Goal: Leave review/rating: Leave review/rating

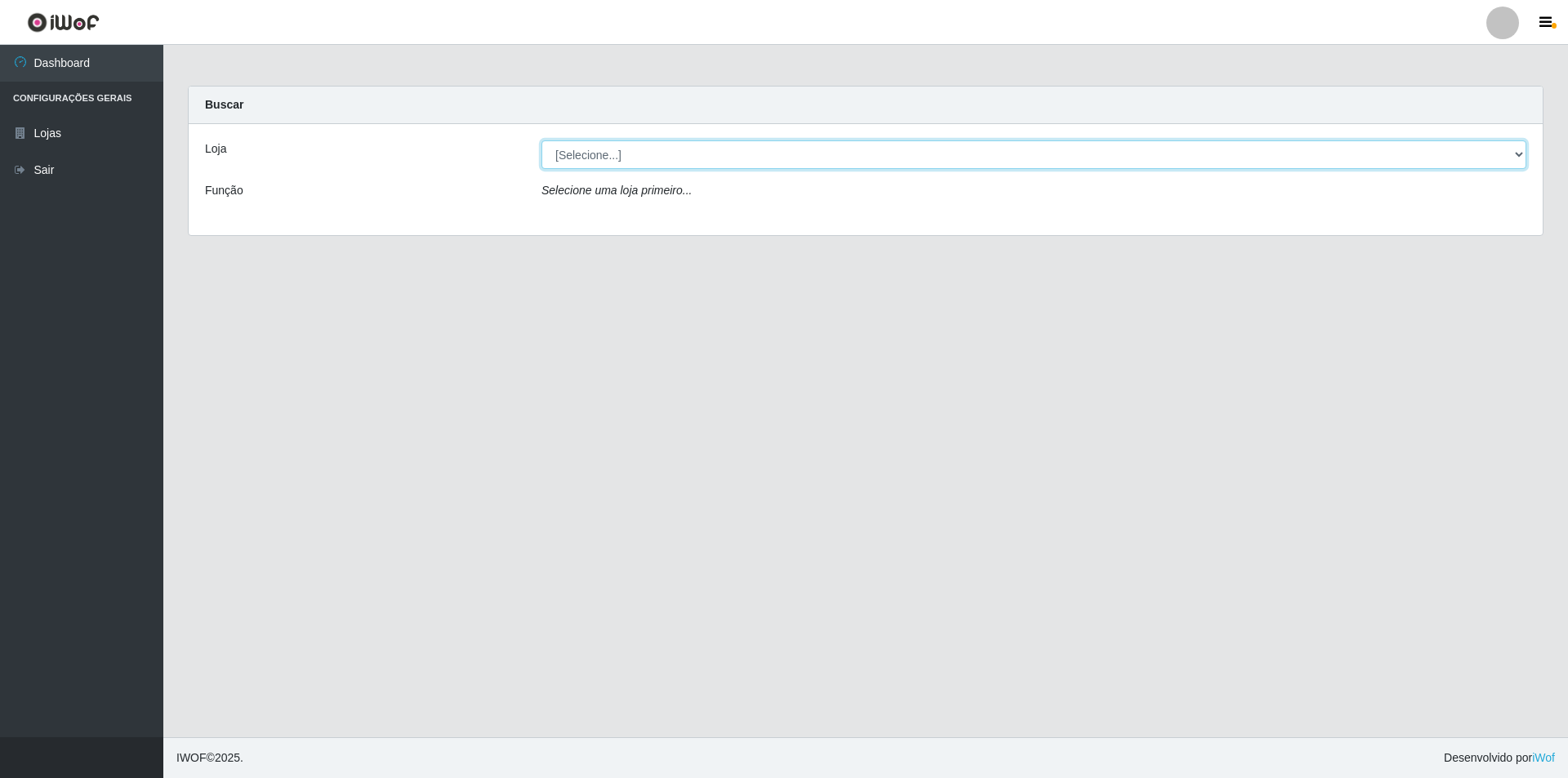
click at [628, 153] on select "[Selecione...] Atacado Vem - [STREET_ADDRESS]" at bounding box center [1034, 155] width 985 height 29
select select "449"
click at [541, 141] on select "[Selecione...] Atacado Vem - [STREET_ADDRESS]" at bounding box center [1034, 155] width 985 height 29
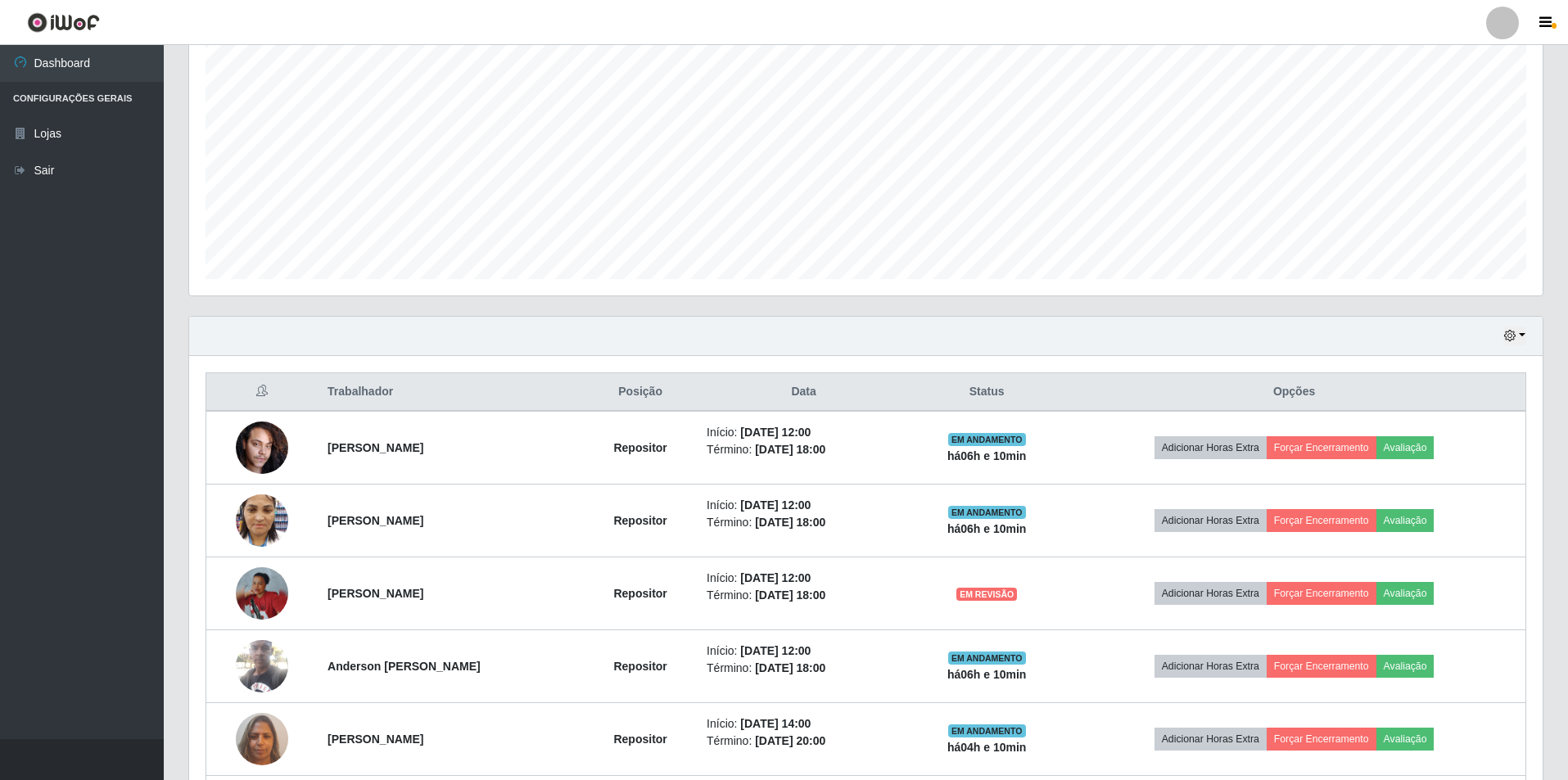
scroll to position [409, 0]
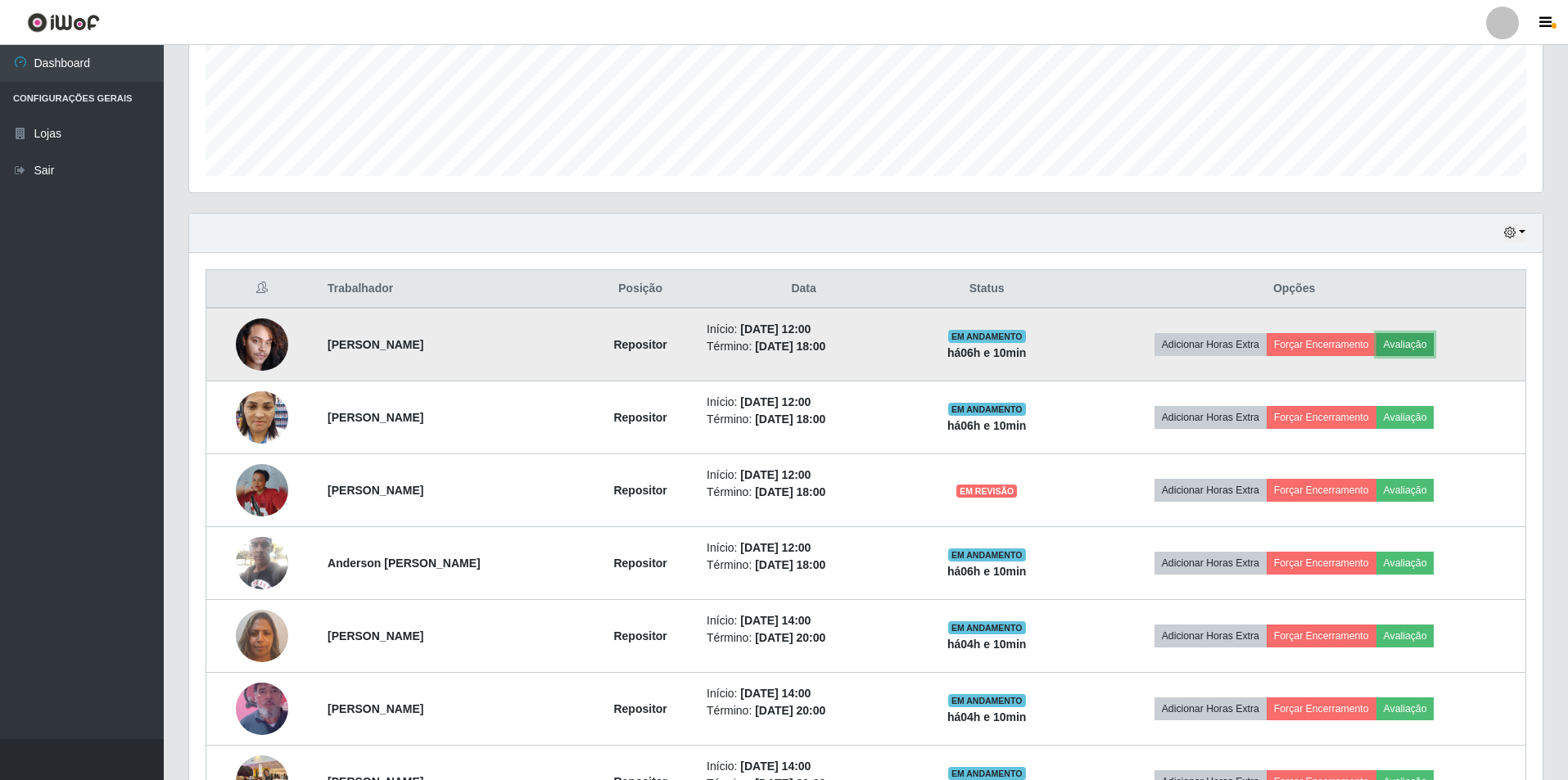
click at [1433, 339] on button "Avaliação" at bounding box center [1405, 345] width 58 height 23
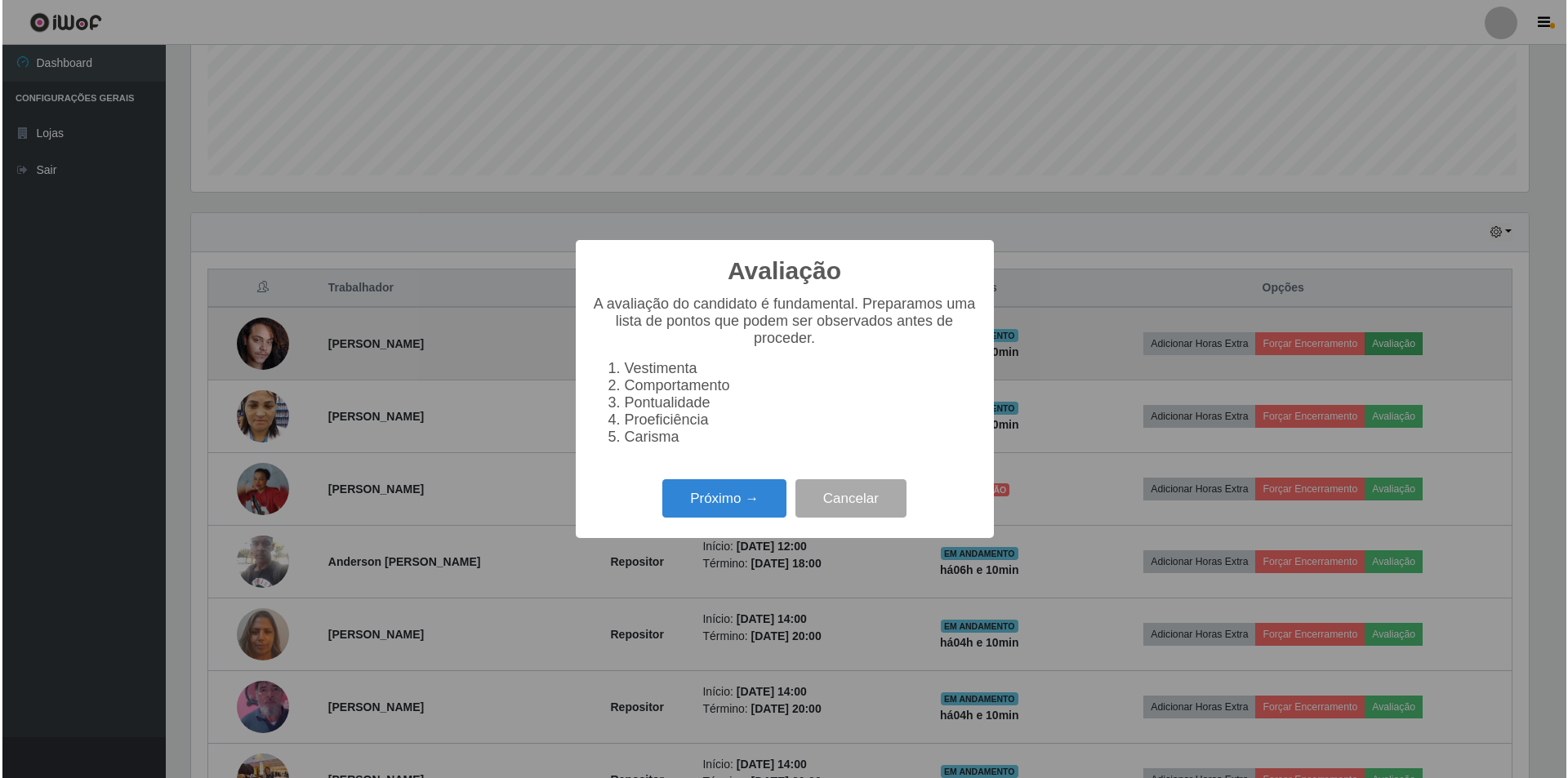
scroll to position [339, 1342]
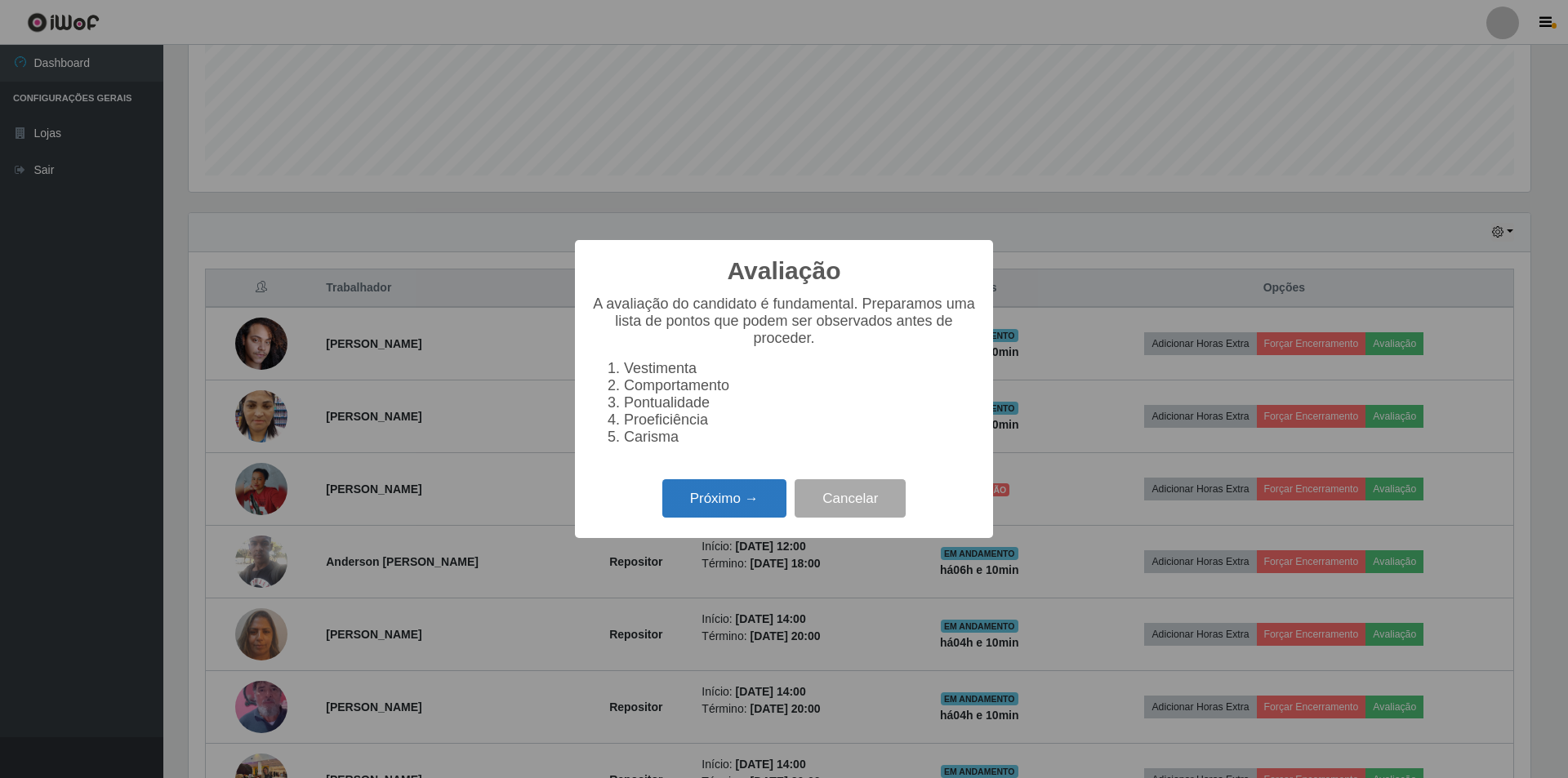
click at [717, 507] on button "Próximo →" at bounding box center [724, 498] width 124 height 38
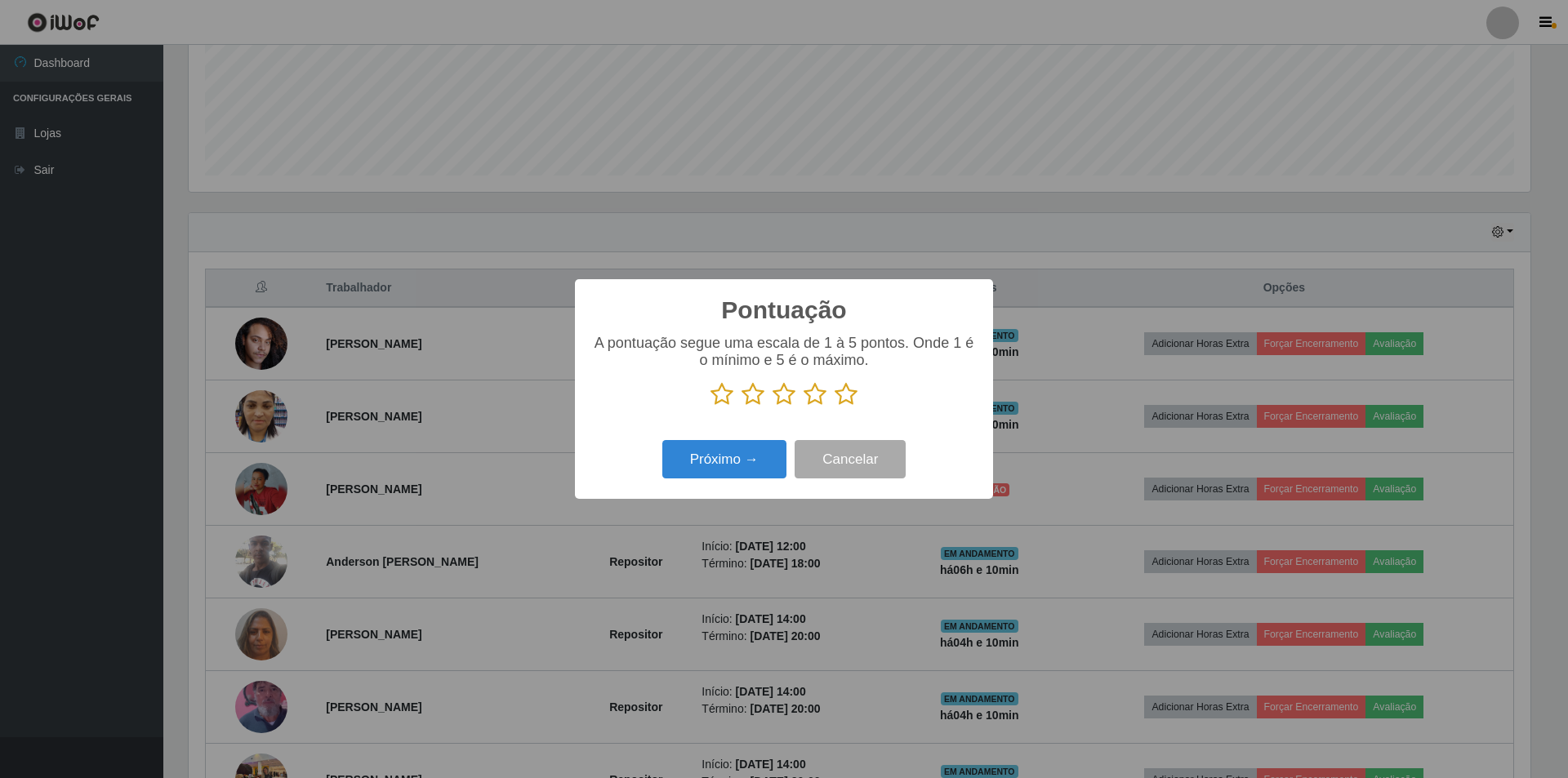
scroll to position [816305, 815516]
drag, startPoint x: 788, startPoint y: 391, endPoint x: 733, endPoint y: 470, distance: 96.3
click at [781, 405] on icon at bounding box center [784, 395] width 23 height 25
click at [772, 406] on input "radio" at bounding box center [772, 406] width 0 height 0
click at [733, 470] on button "Próximo →" at bounding box center [724, 459] width 124 height 38
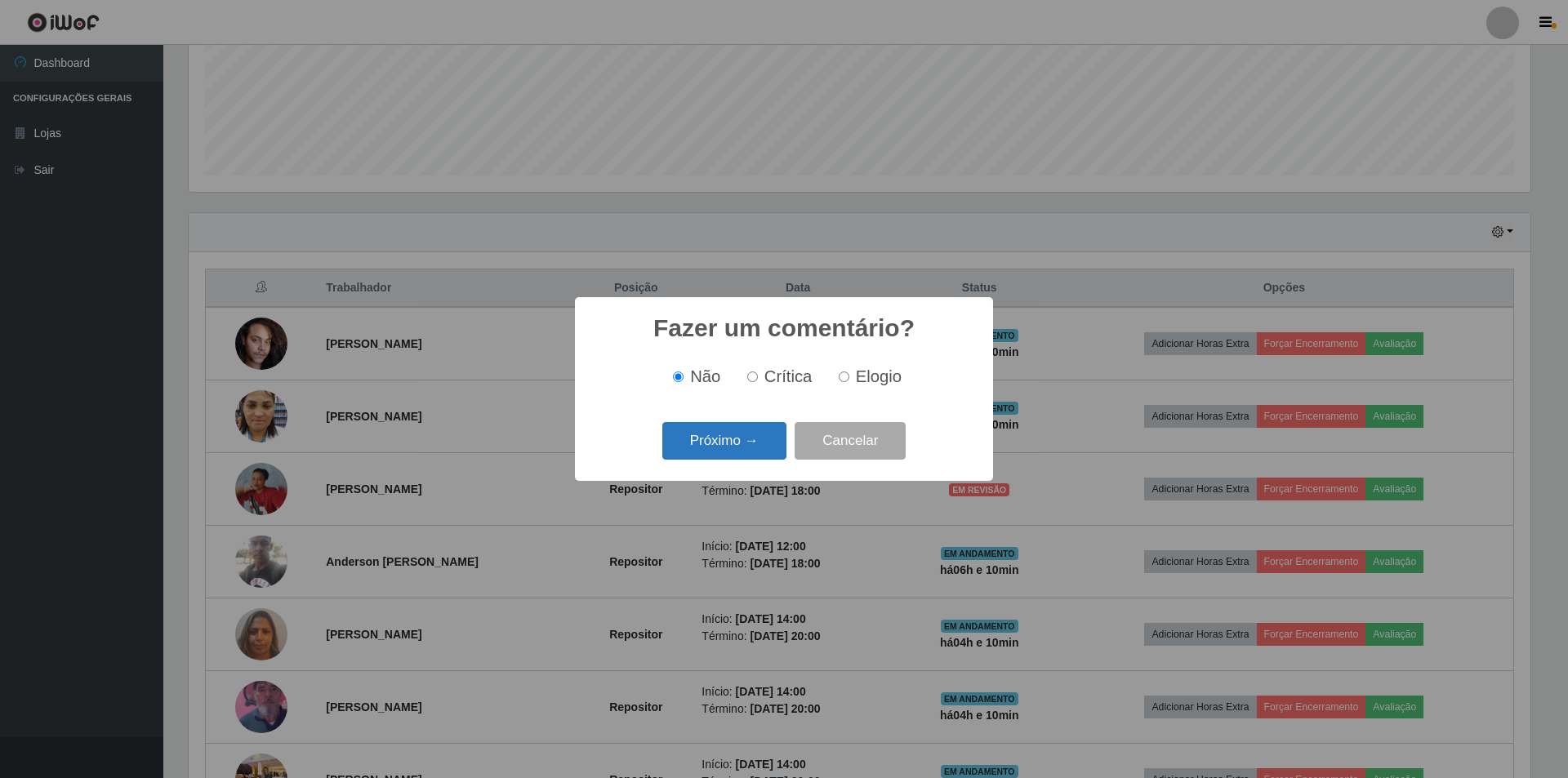
click at [735, 450] on button "Próximo →" at bounding box center [724, 441] width 124 height 38
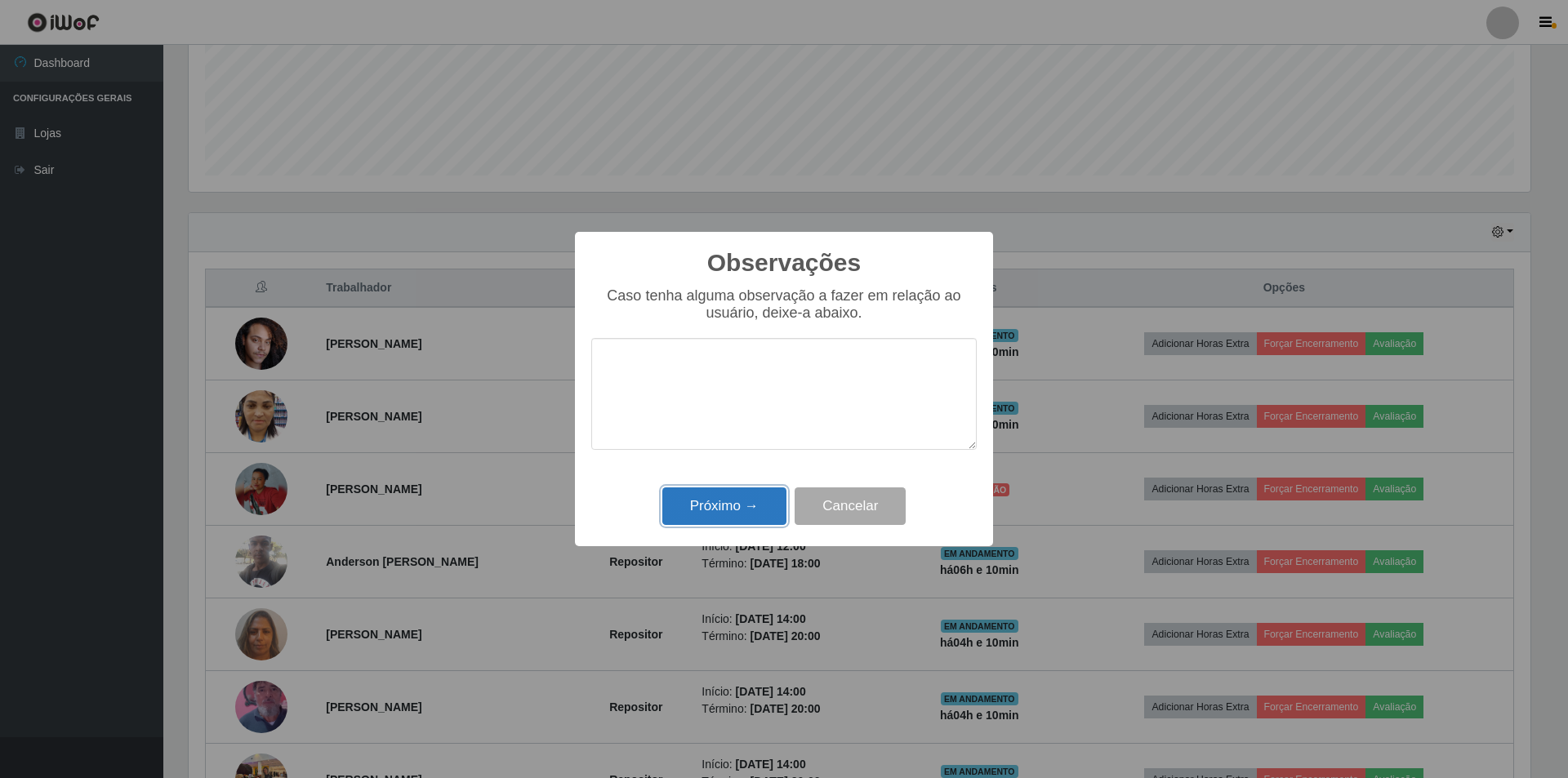
click at [744, 500] on button "Próximo →" at bounding box center [724, 507] width 124 height 38
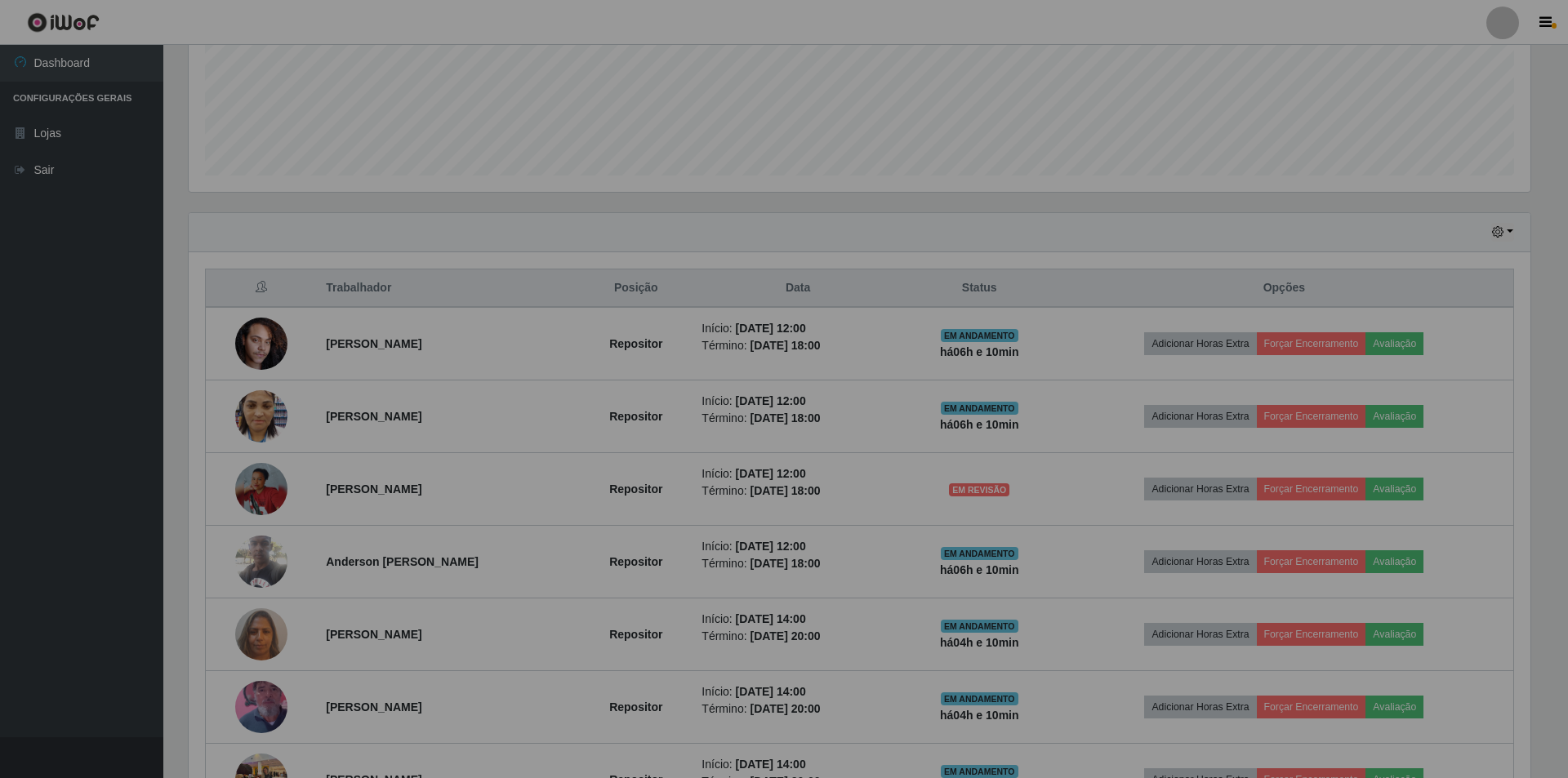
scroll to position [339, 1350]
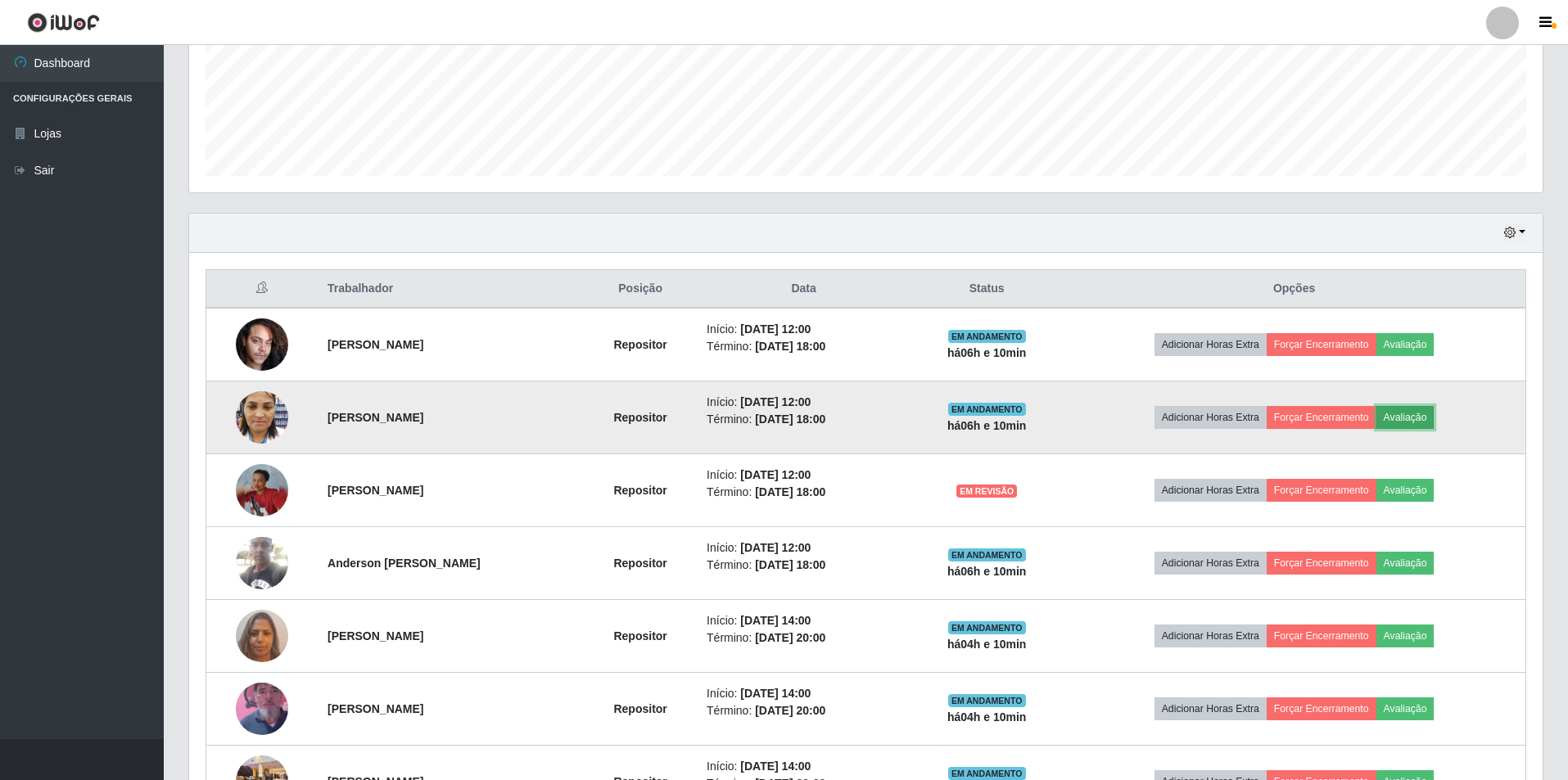
click at [1429, 407] on button "Avaliação" at bounding box center [1405, 417] width 58 height 23
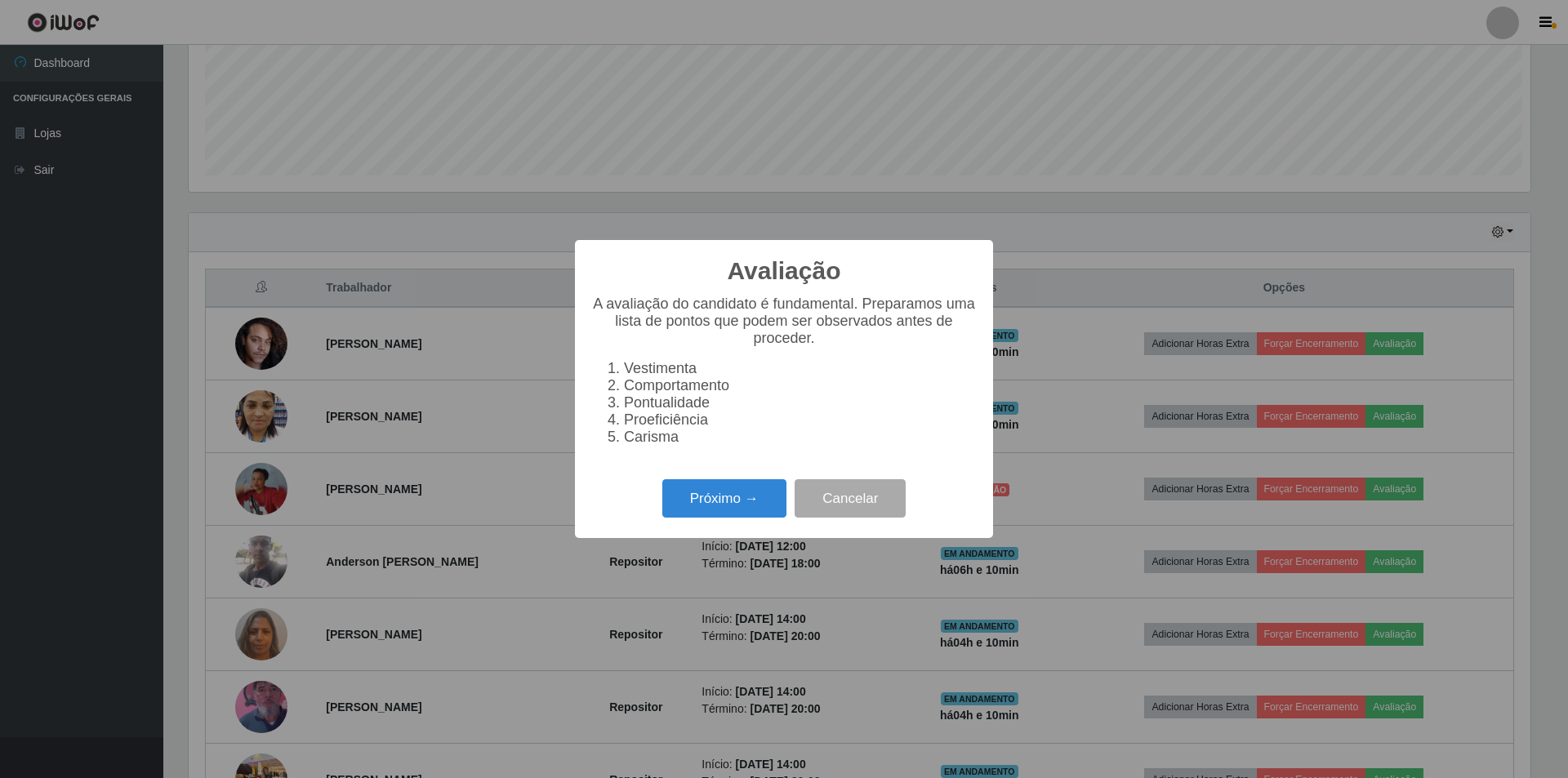
scroll to position [339, 1342]
click at [689, 510] on button "Próximo →" at bounding box center [724, 498] width 124 height 38
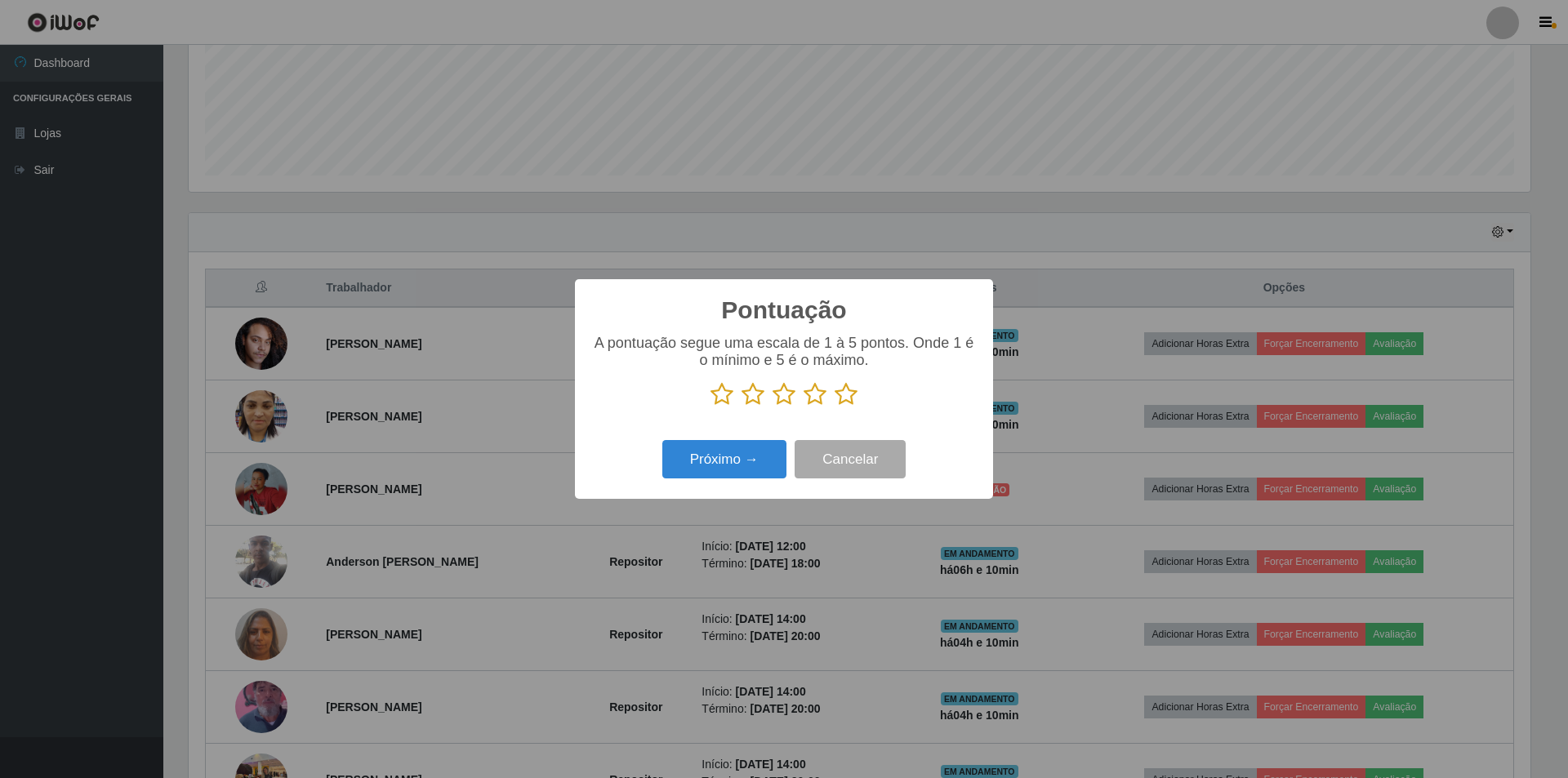
scroll to position [816305, 815516]
click at [786, 397] on icon at bounding box center [784, 395] width 23 height 25
click at [772, 406] on input "radio" at bounding box center [772, 406] width 0 height 0
click at [714, 460] on button "Próximo →" at bounding box center [724, 459] width 124 height 38
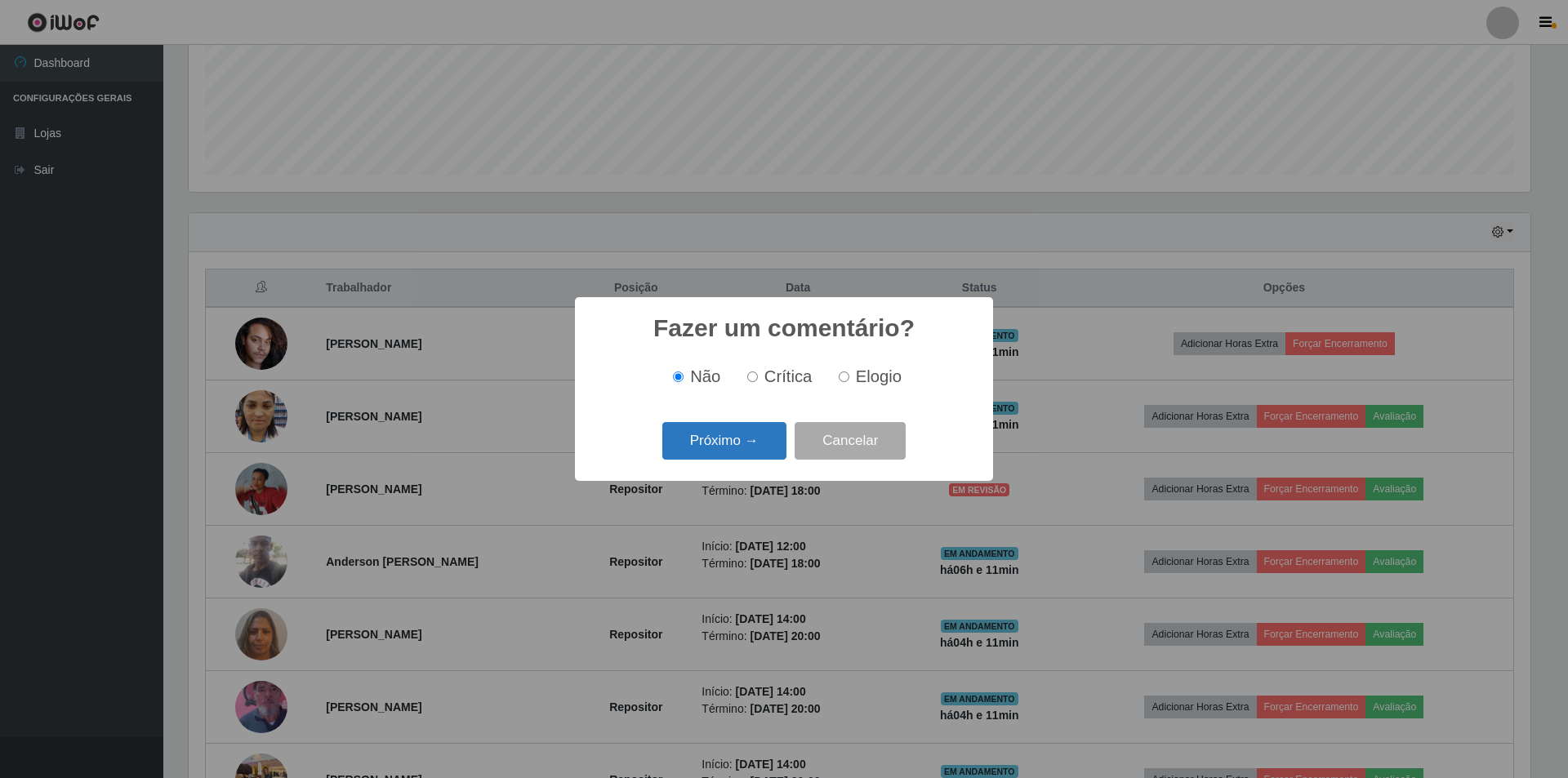
click at [719, 444] on button "Próximo →" at bounding box center [724, 441] width 124 height 38
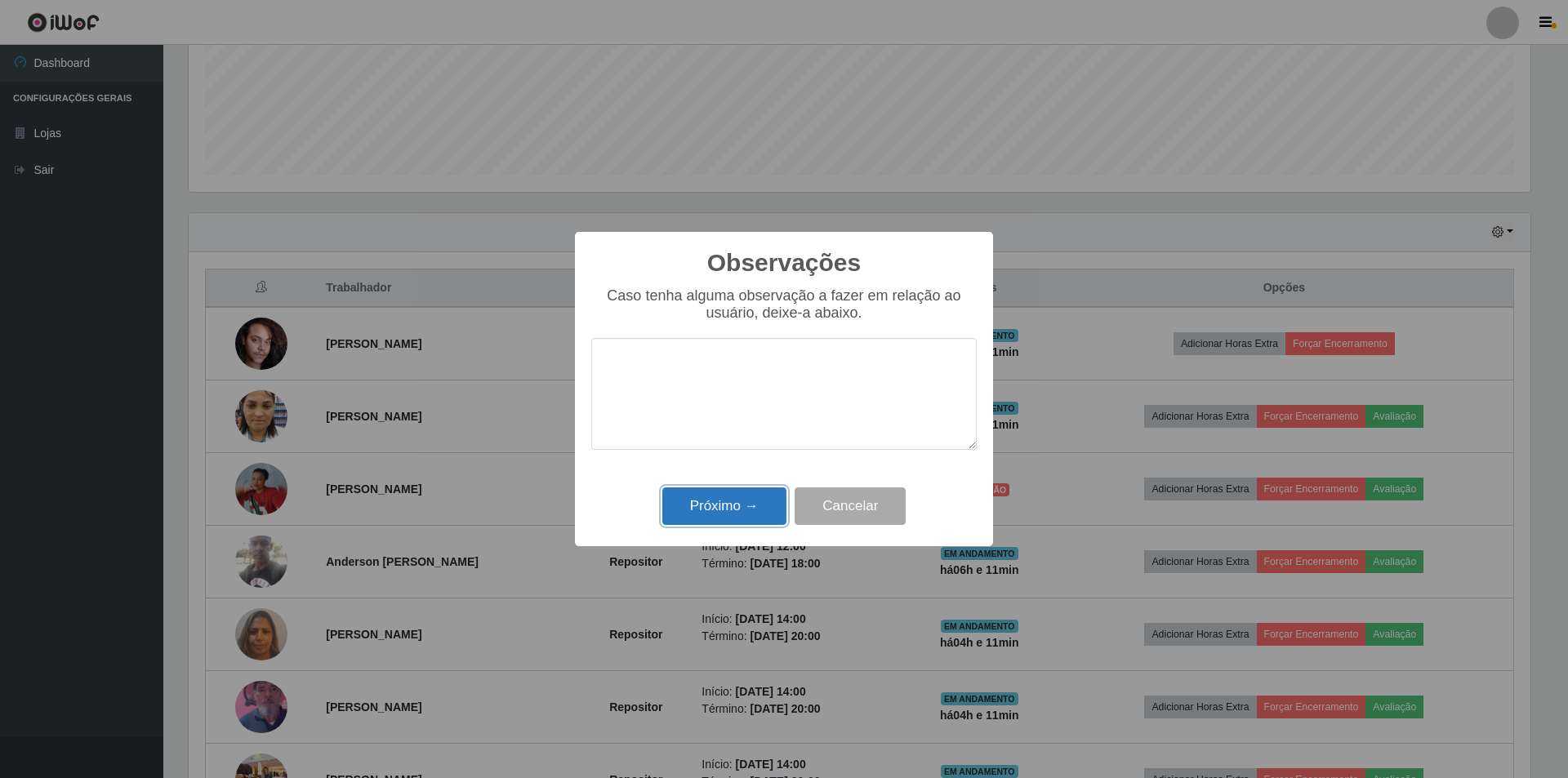
click at [726, 504] on button "Próximo →" at bounding box center [724, 507] width 124 height 38
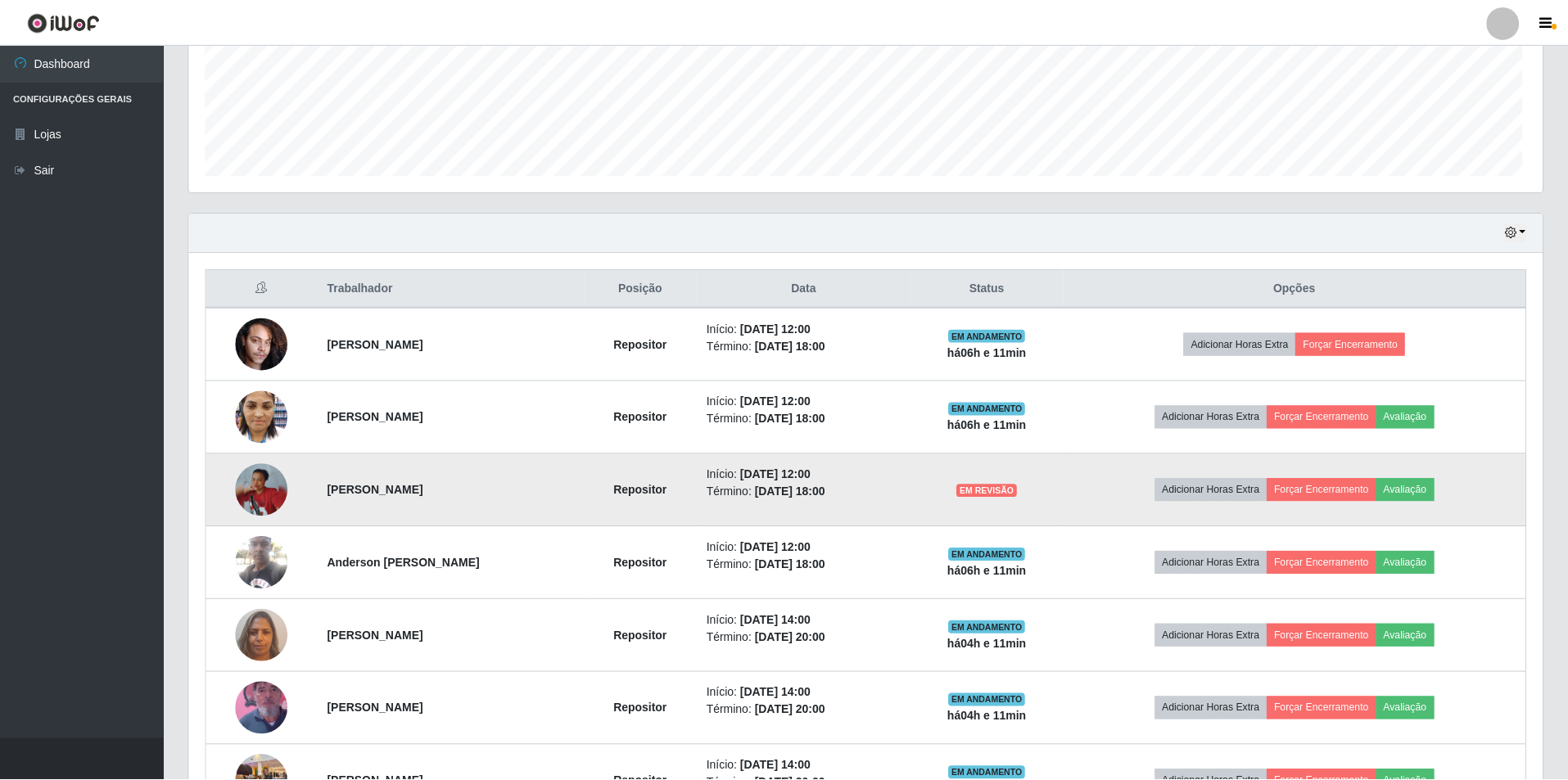
scroll to position [339, 1353]
click at [1420, 490] on button "Avaliação" at bounding box center [1405, 490] width 58 height 23
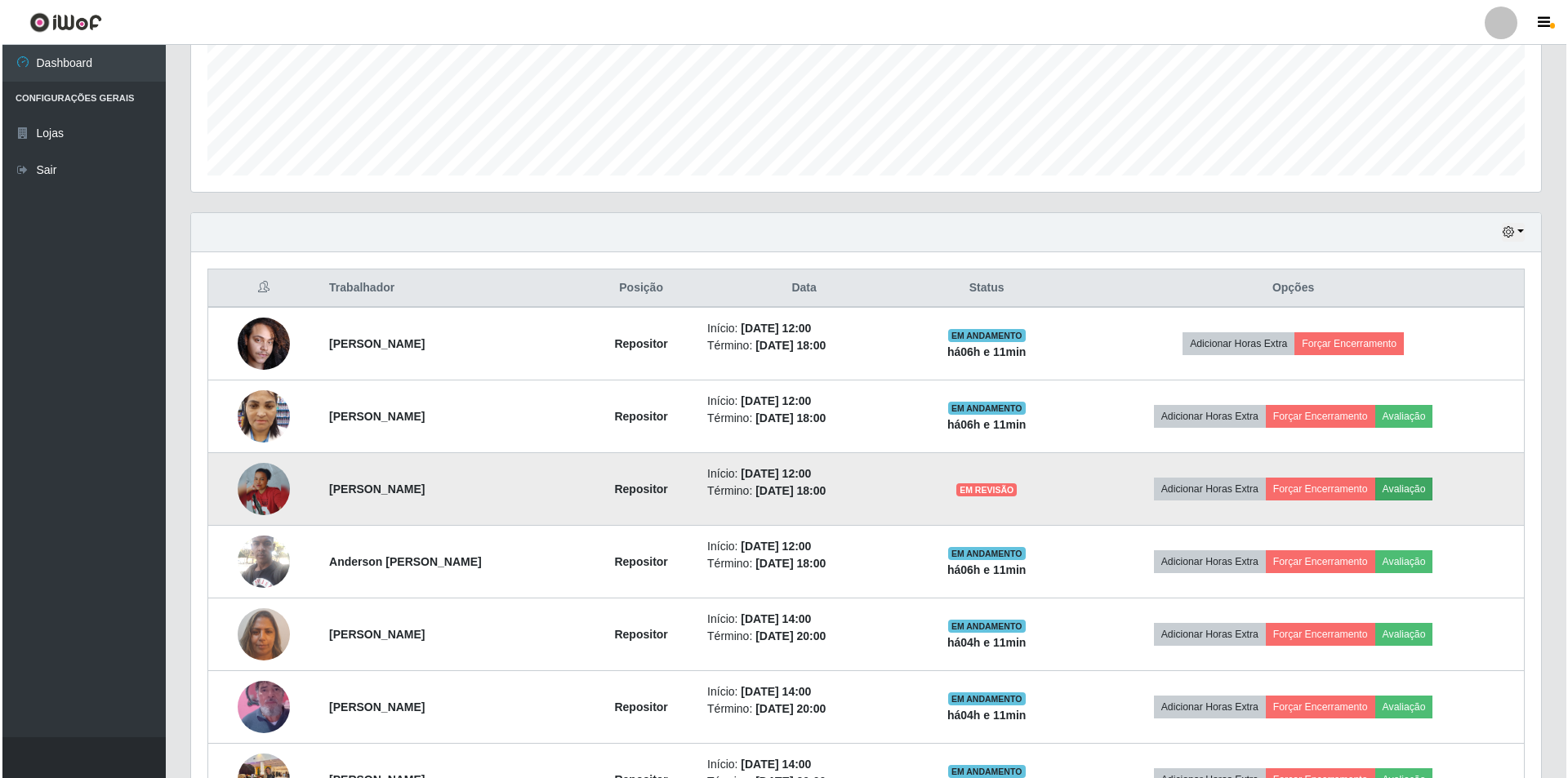
scroll to position [339, 1342]
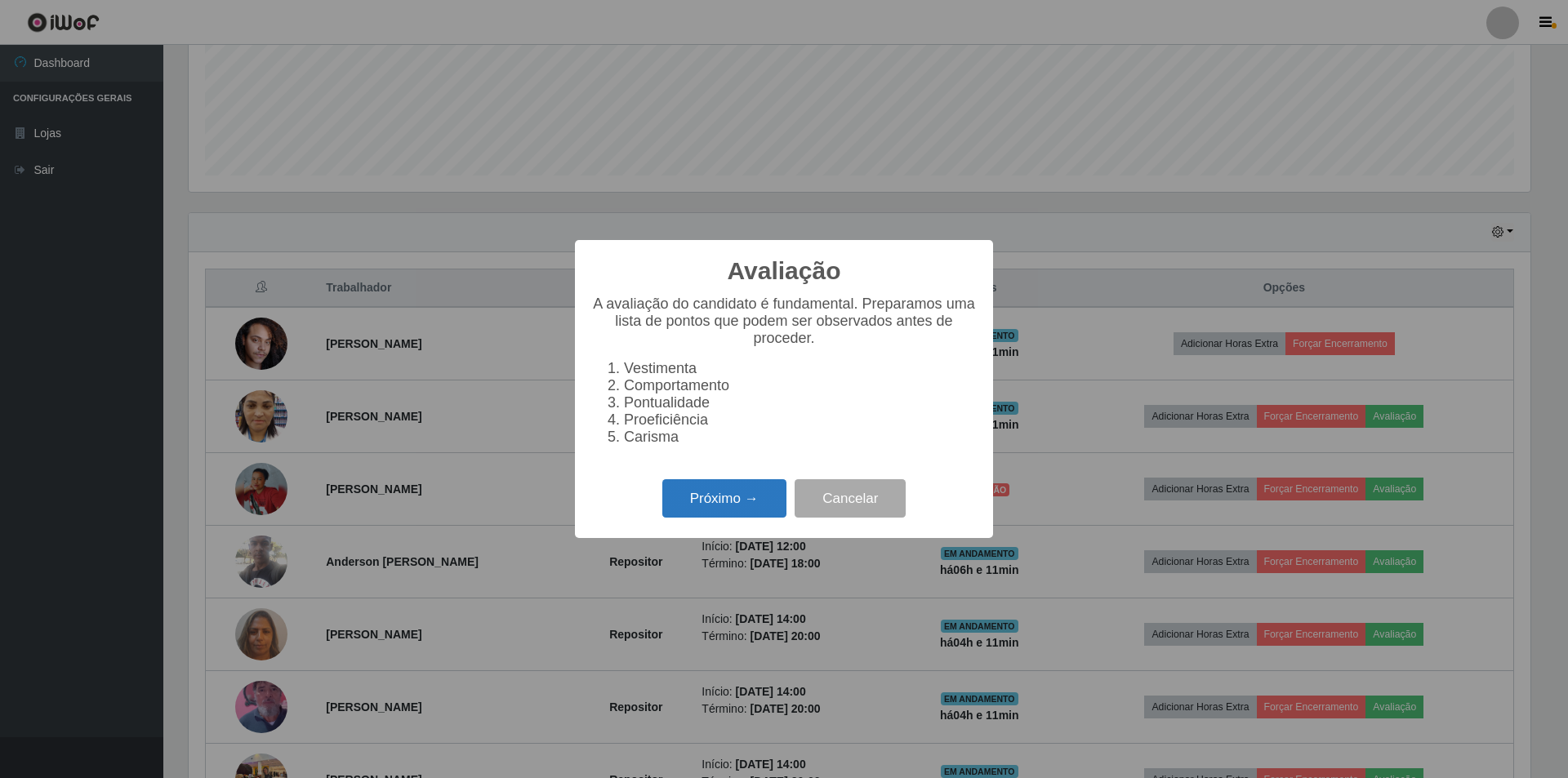
click at [714, 502] on button "Próximo →" at bounding box center [724, 498] width 124 height 38
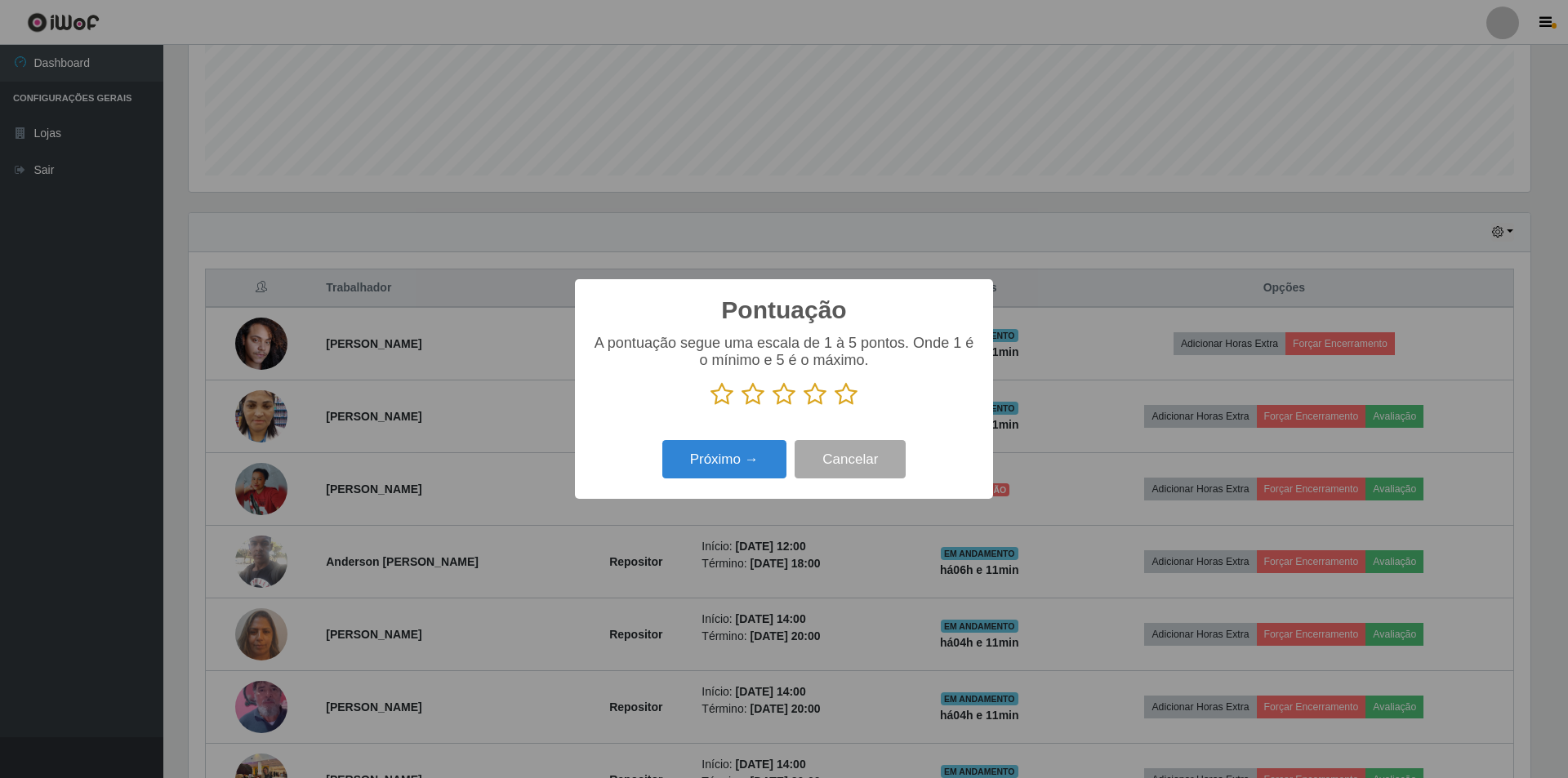
scroll to position [816305, 815516]
click at [778, 396] on icon at bounding box center [784, 395] width 23 height 25
click at [772, 406] on input "radio" at bounding box center [772, 406] width 0 height 0
click at [718, 462] on button "Próximo →" at bounding box center [724, 459] width 124 height 38
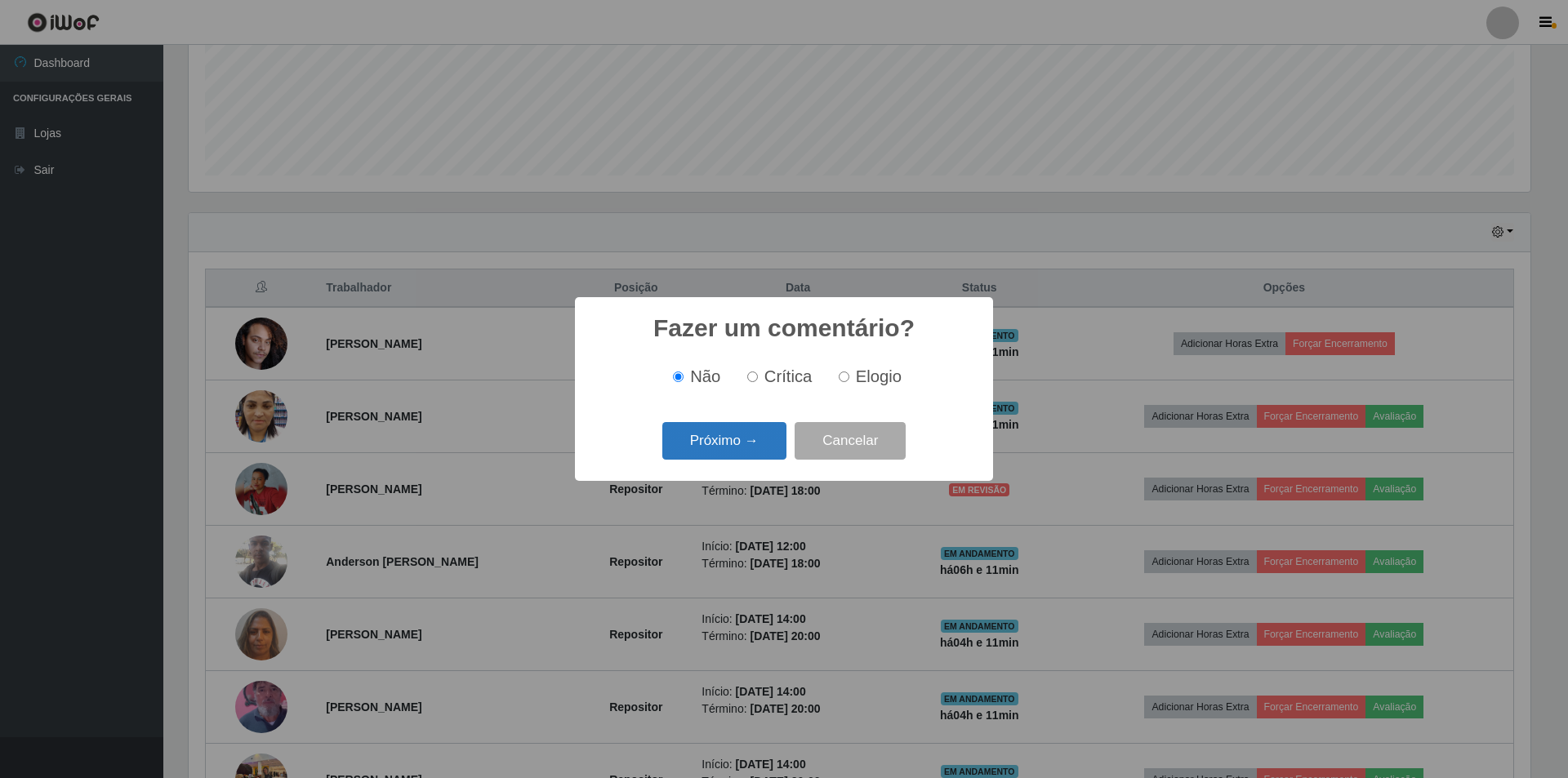
click at [695, 436] on button "Próximo →" at bounding box center [724, 441] width 124 height 38
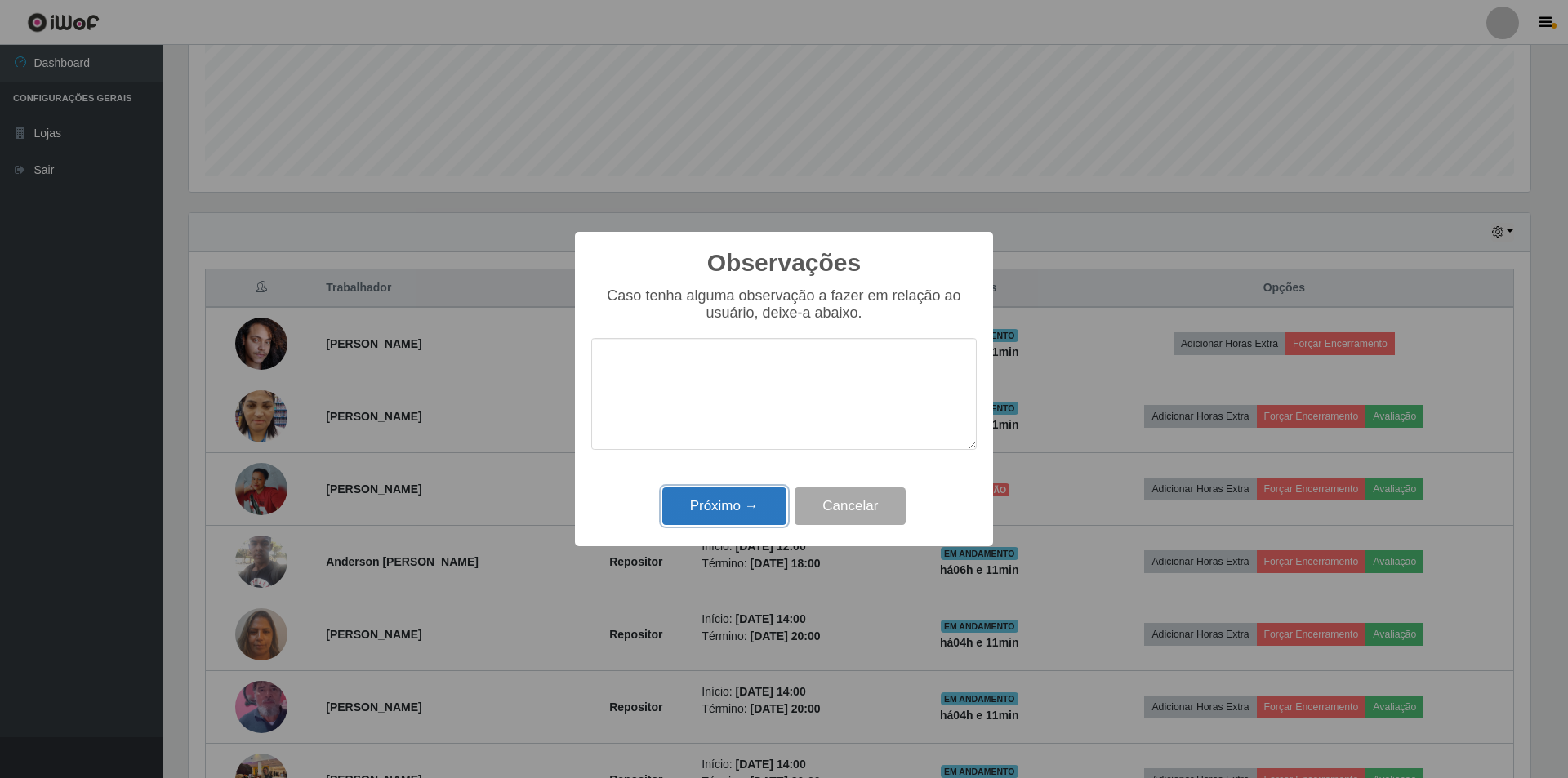
click at [737, 504] on button "Próximo →" at bounding box center [724, 507] width 124 height 38
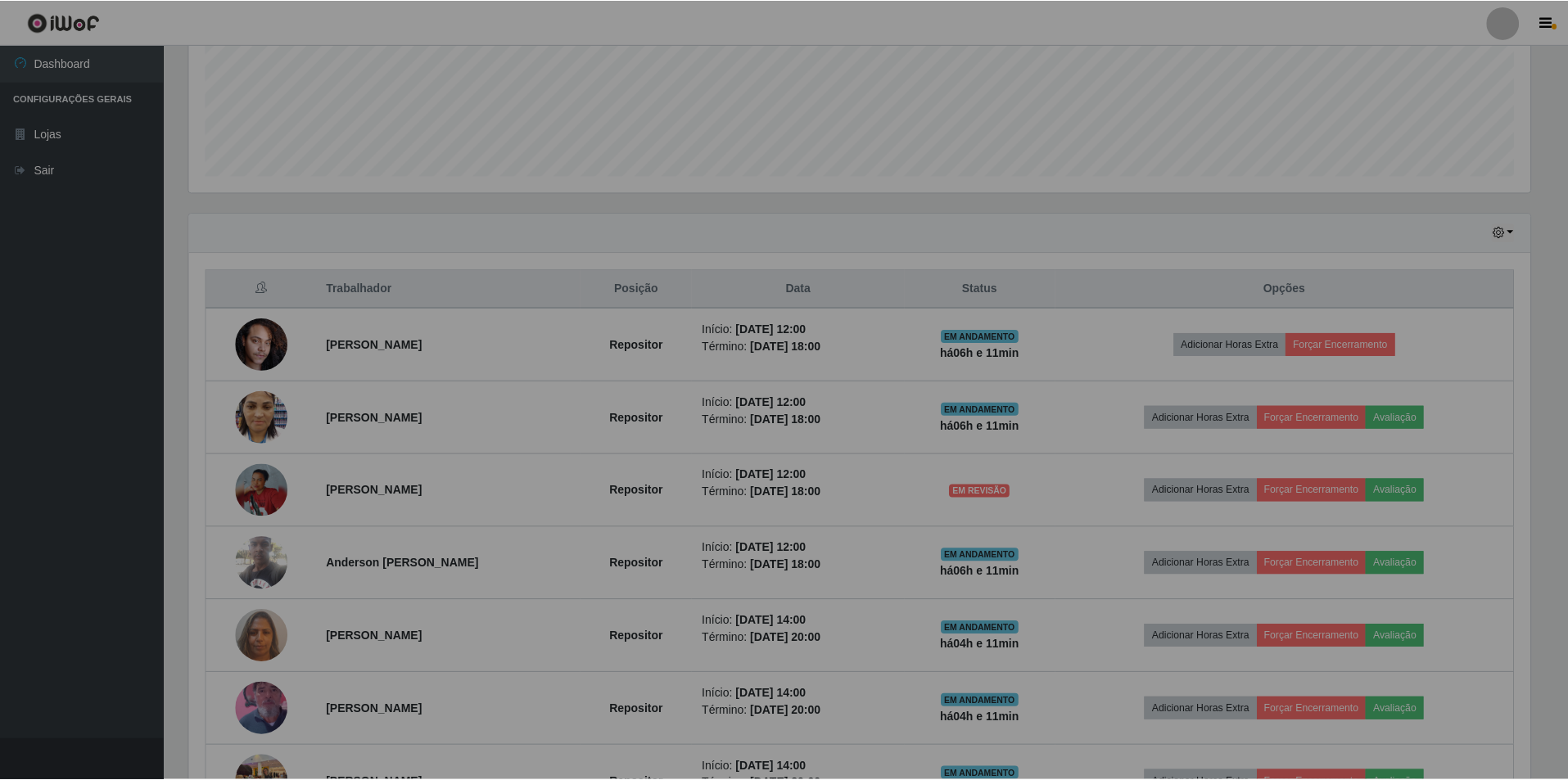
scroll to position [339, 1353]
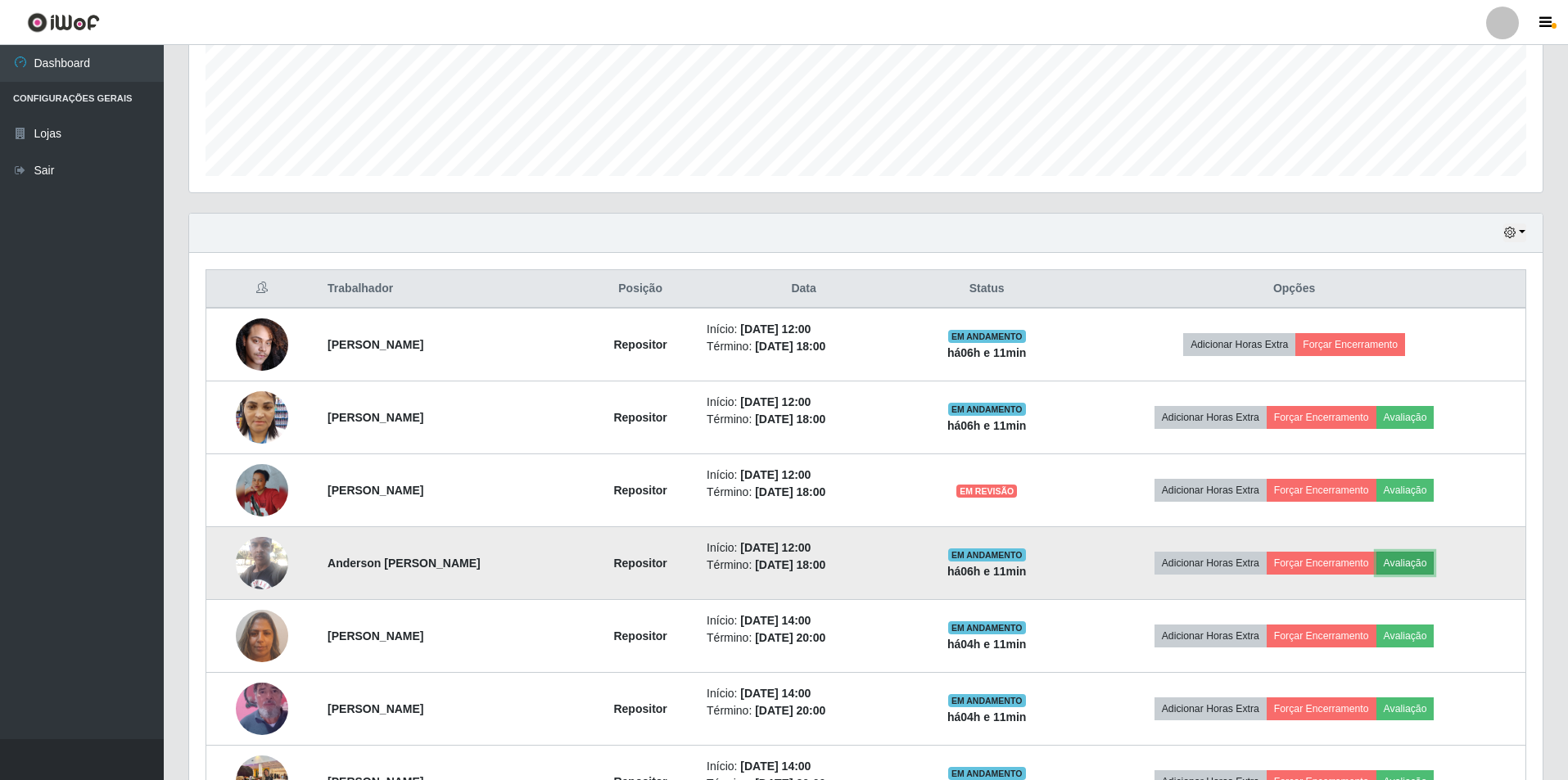
click at [1424, 563] on button "Avaliação" at bounding box center [1405, 563] width 58 height 23
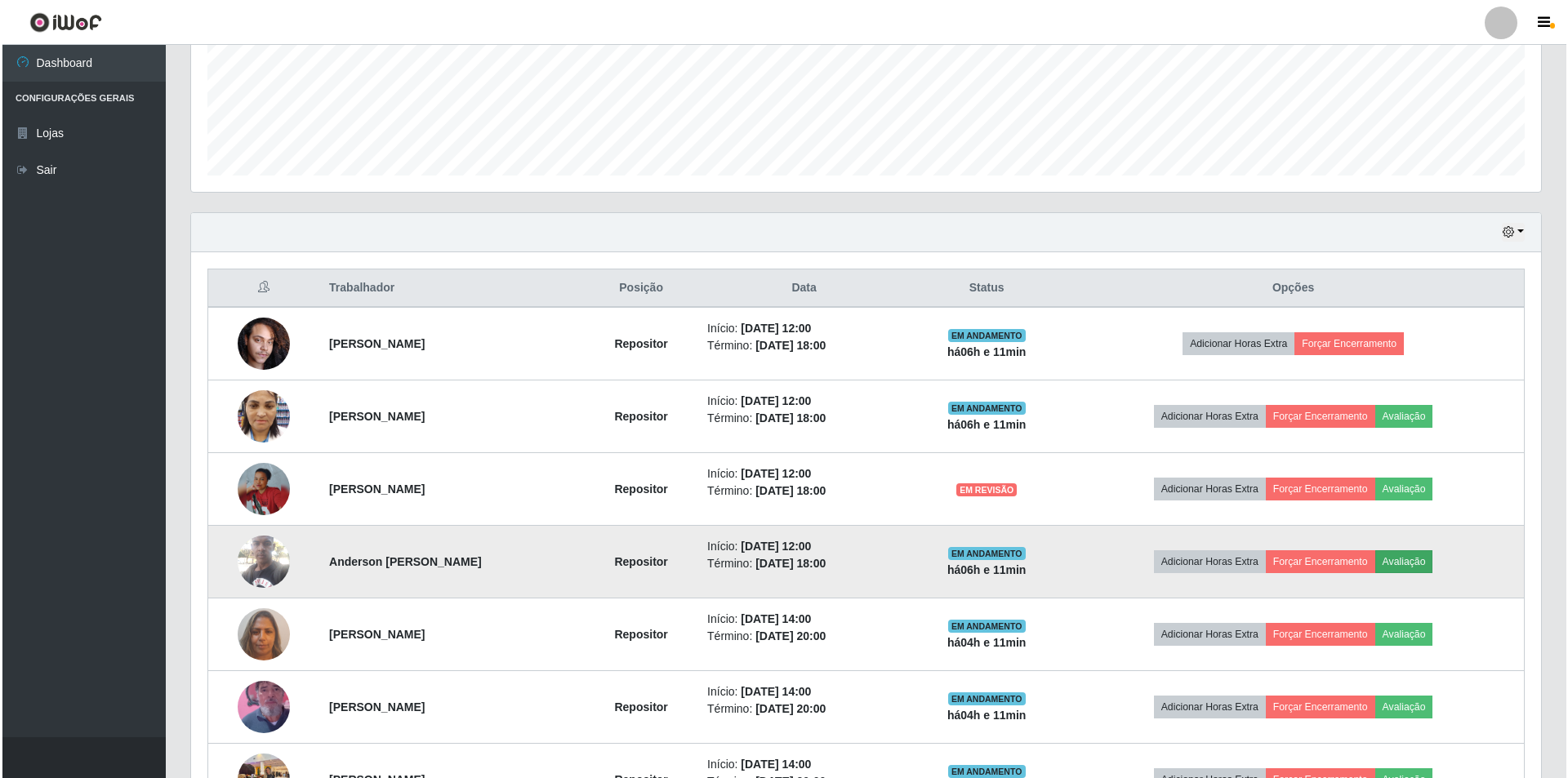
scroll to position [339, 1342]
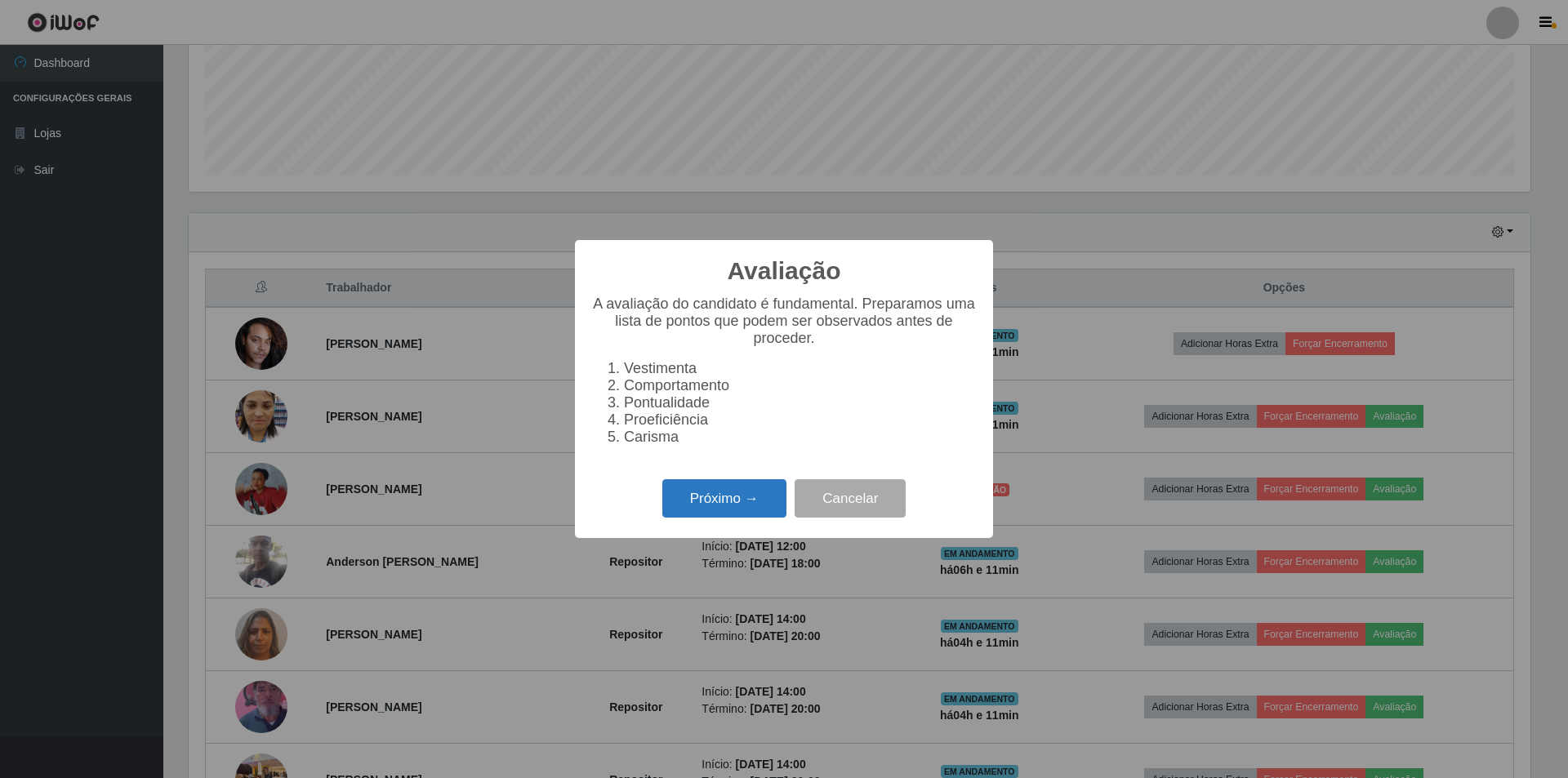
click at [718, 514] on button "Próximo →" at bounding box center [724, 498] width 124 height 38
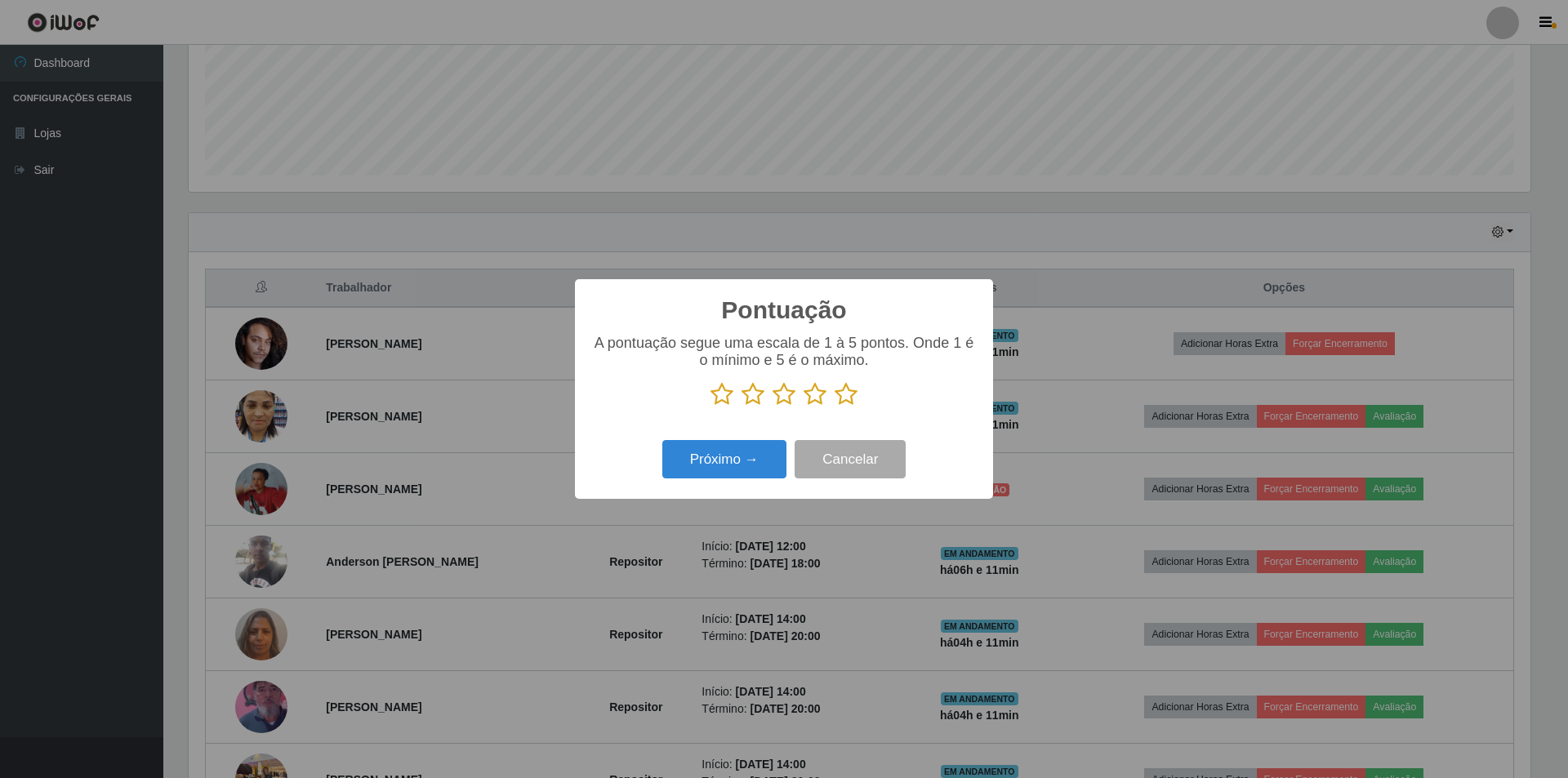
click at [789, 403] on icon at bounding box center [784, 395] width 23 height 25
click at [772, 406] on input "radio" at bounding box center [772, 406] width 0 height 0
click at [691, 470] on button "Próximo →" at bounding box center [724, 459] width 124 height 38
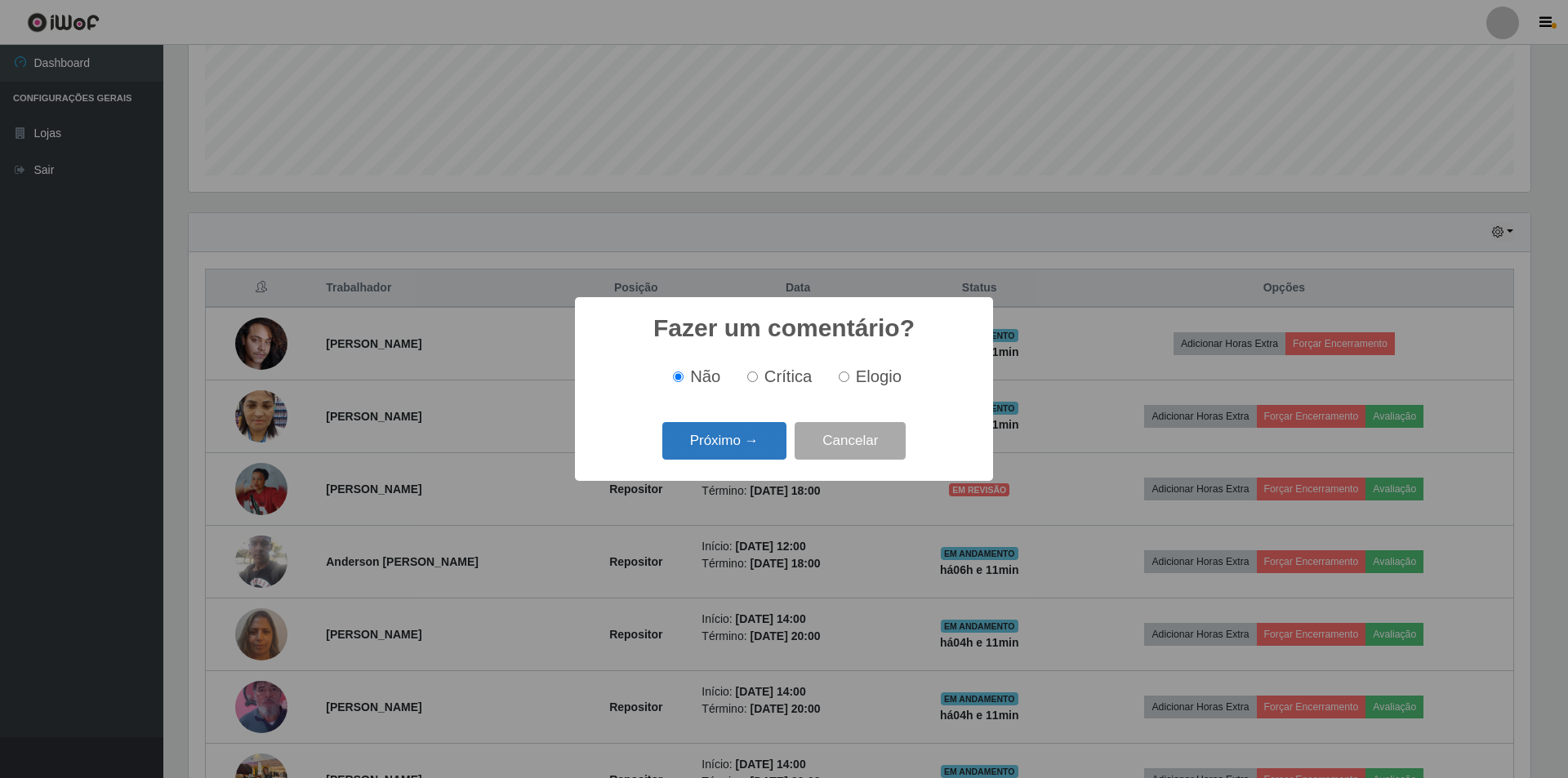
click at [699, 445] on button "Próximo →" at bounding box center [724, 441] width 124 height 38
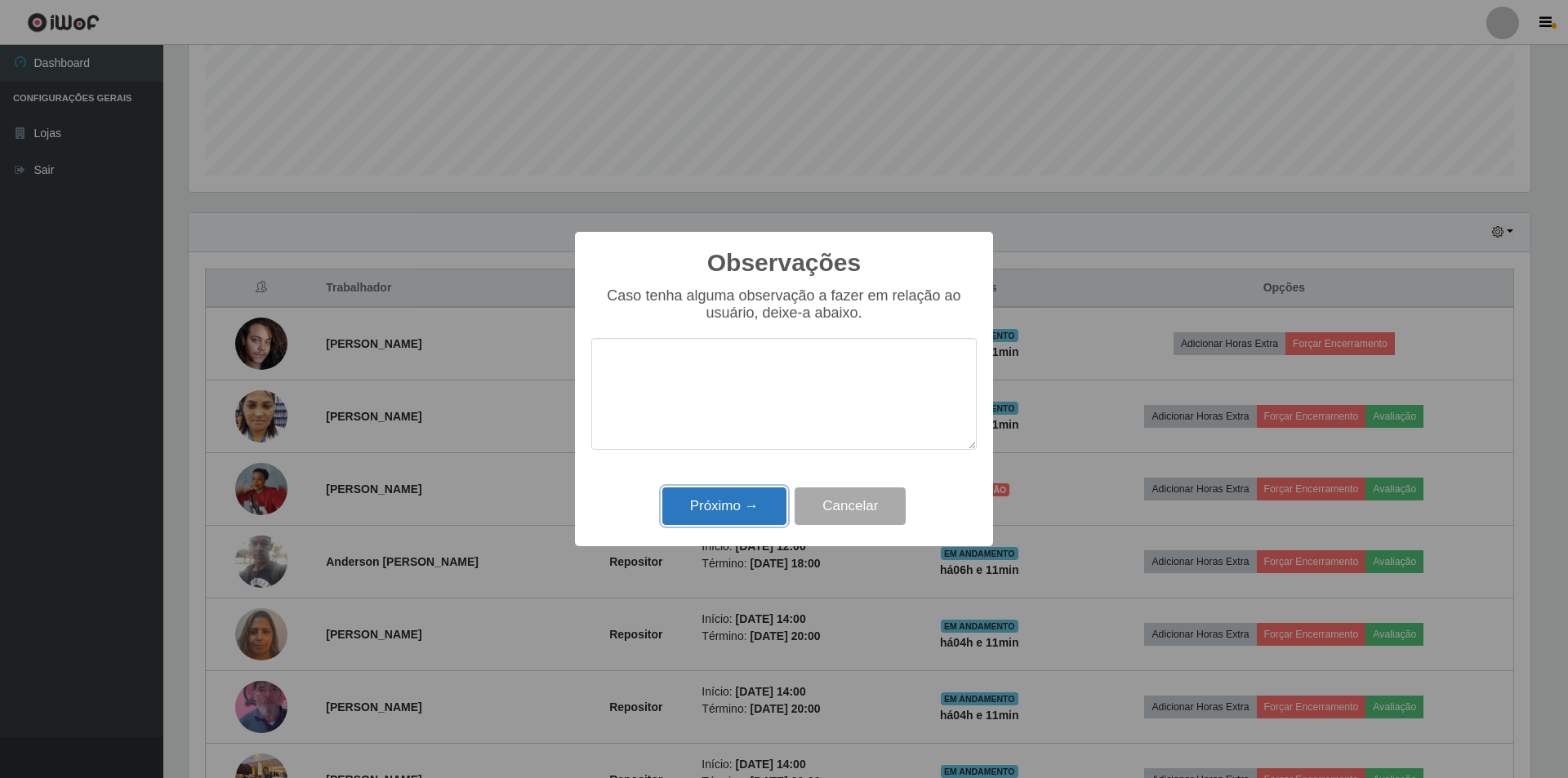
click at [687, 507] on button "Próximo →" at bounding box center [724, 507] width 124 height 38
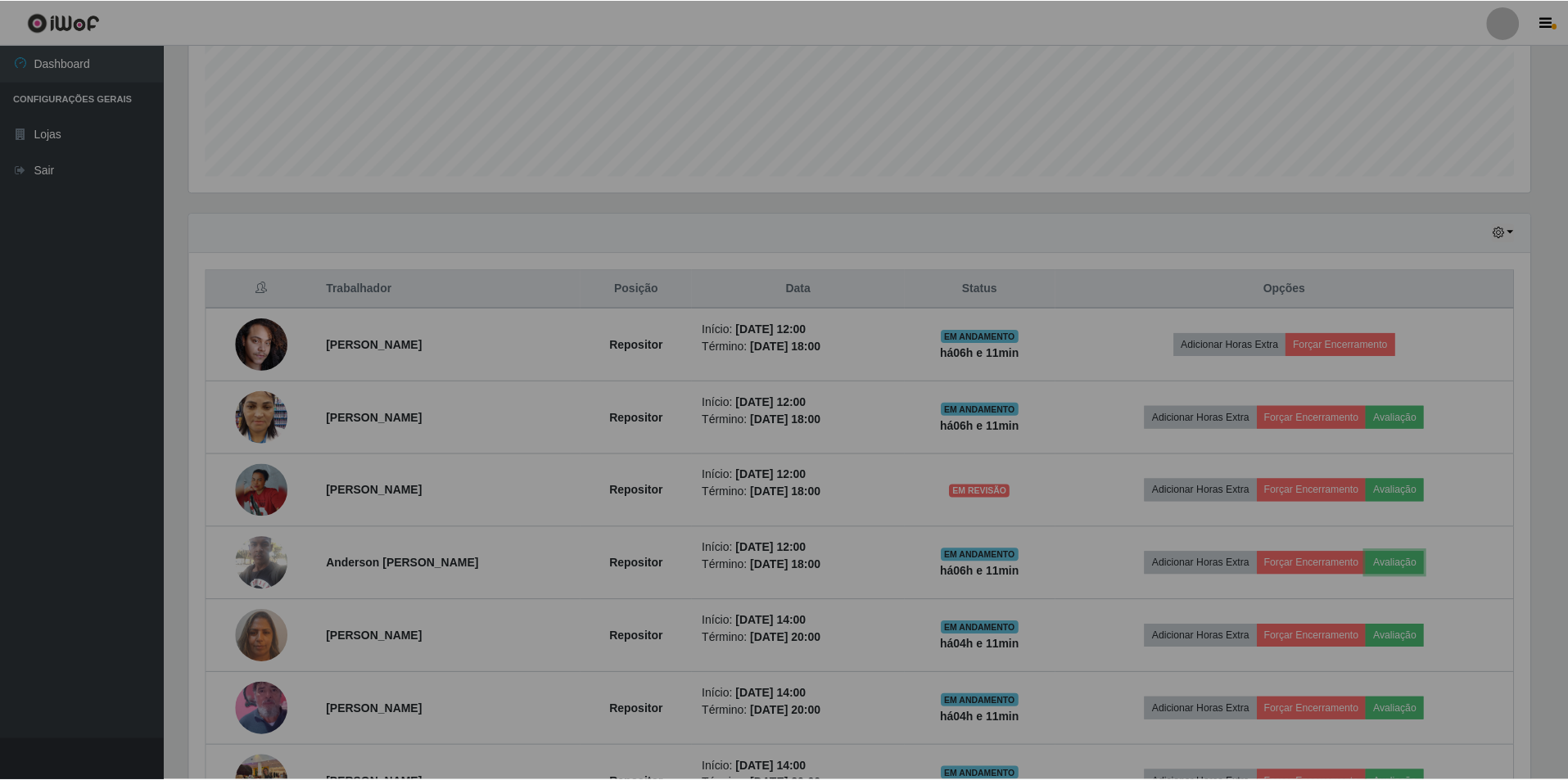
scroll to position [339, 1353]
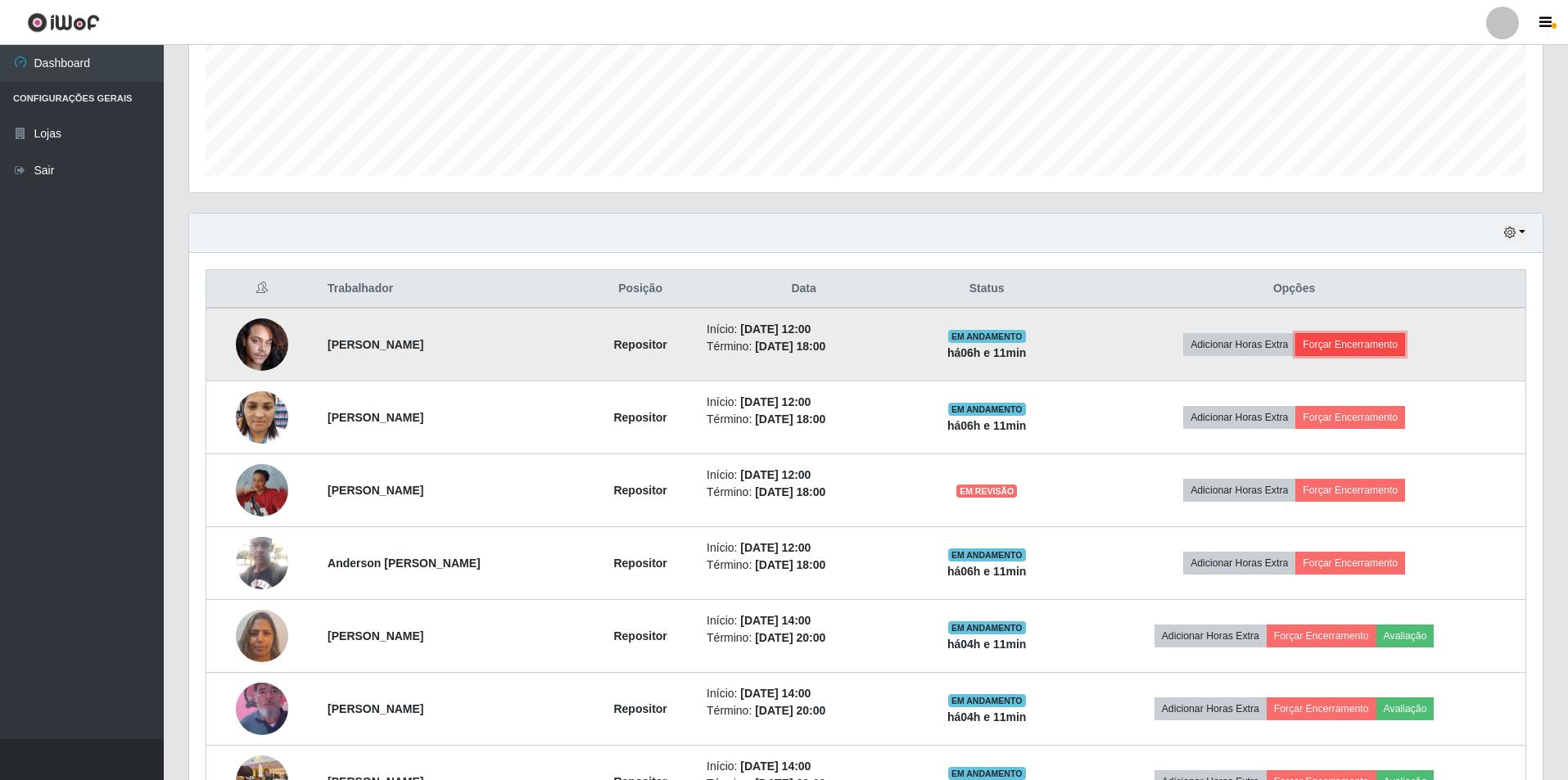
click at [1366, 343] on button "Forçar Encerramento" at bounding box center [1350, 345] width 110 height 23
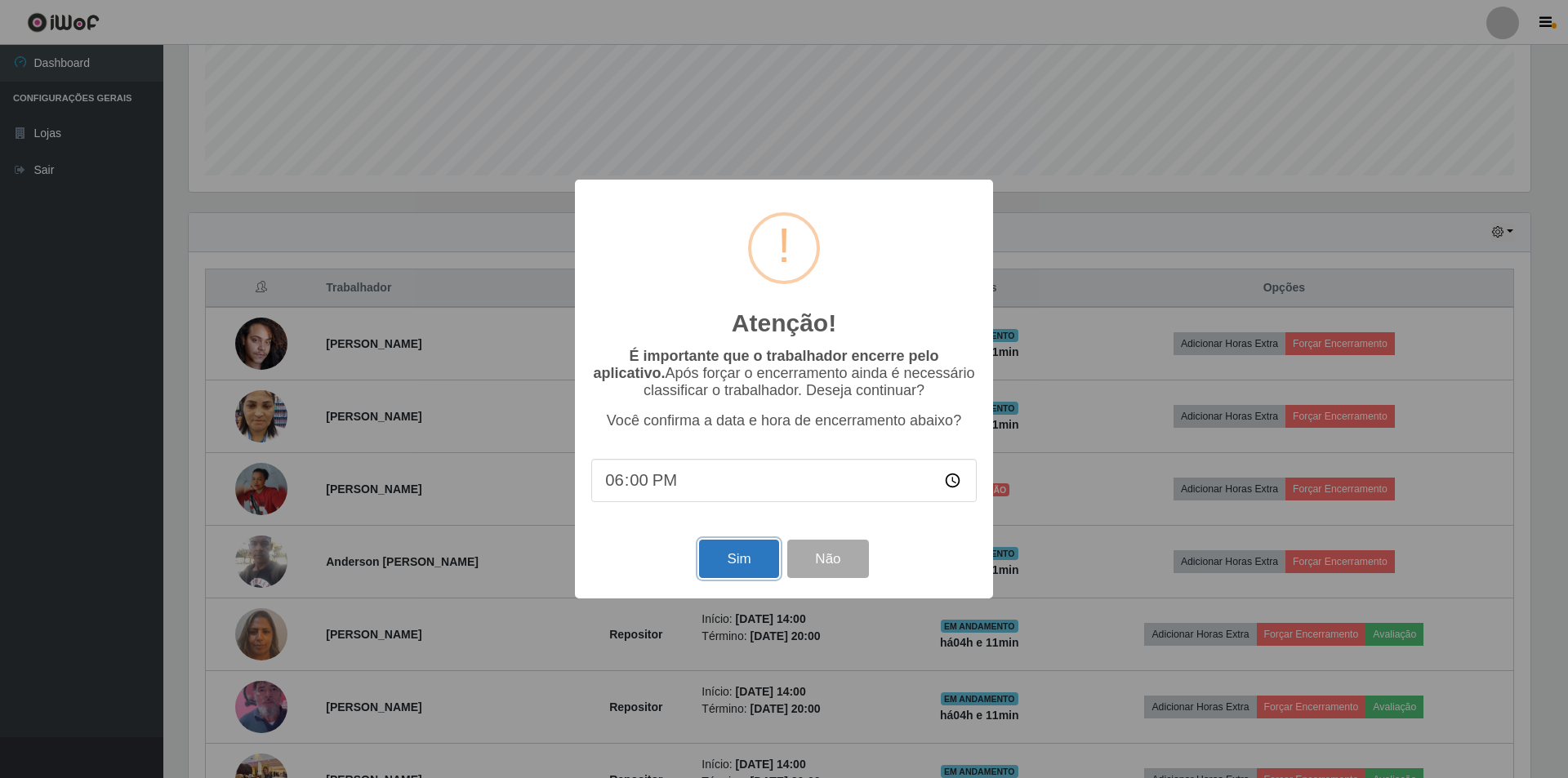
click at [729, 569] on button "Sim" at bounding box center [739, 559] width 79 height 38
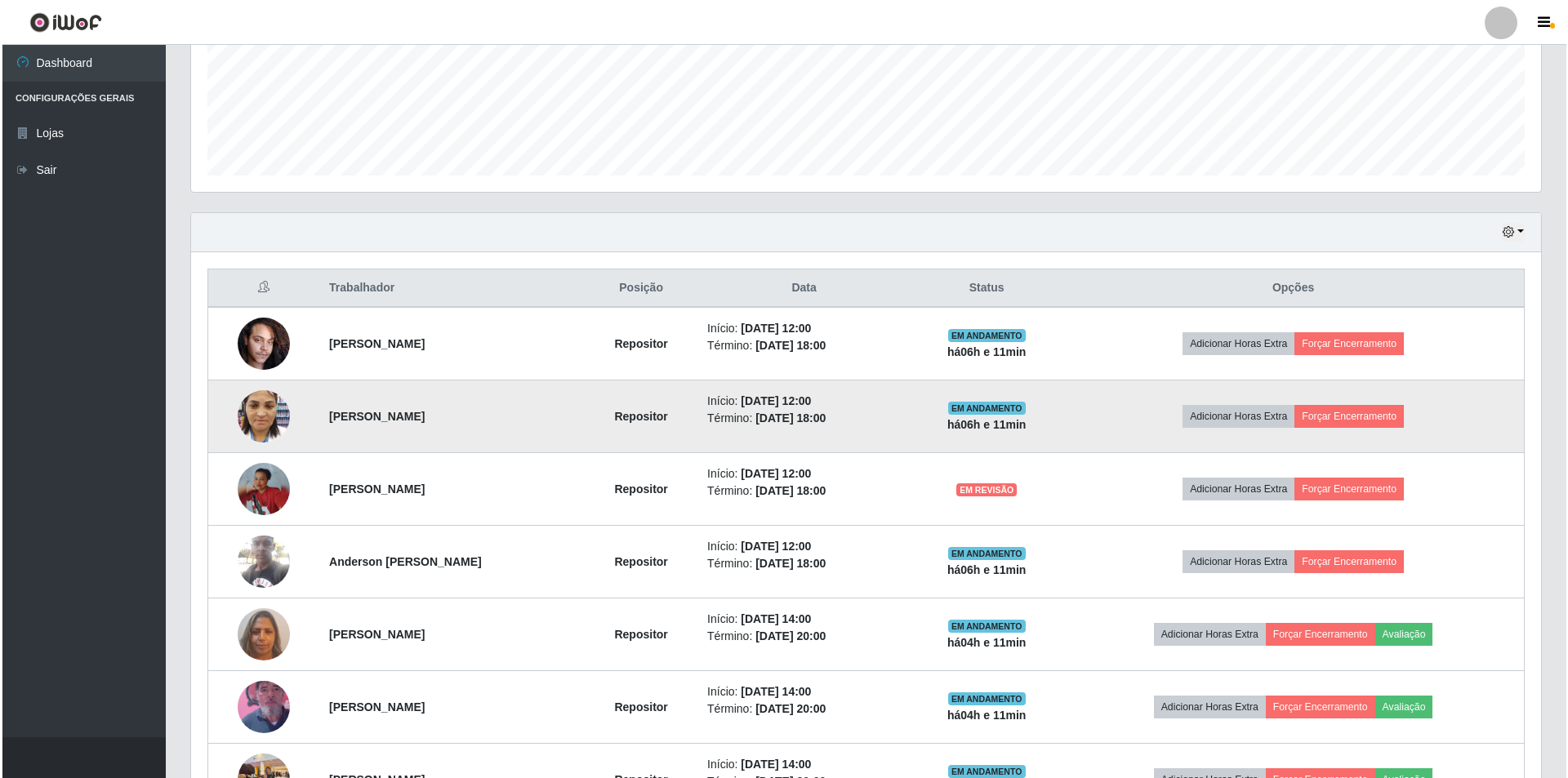
scroll to position [0, 0]
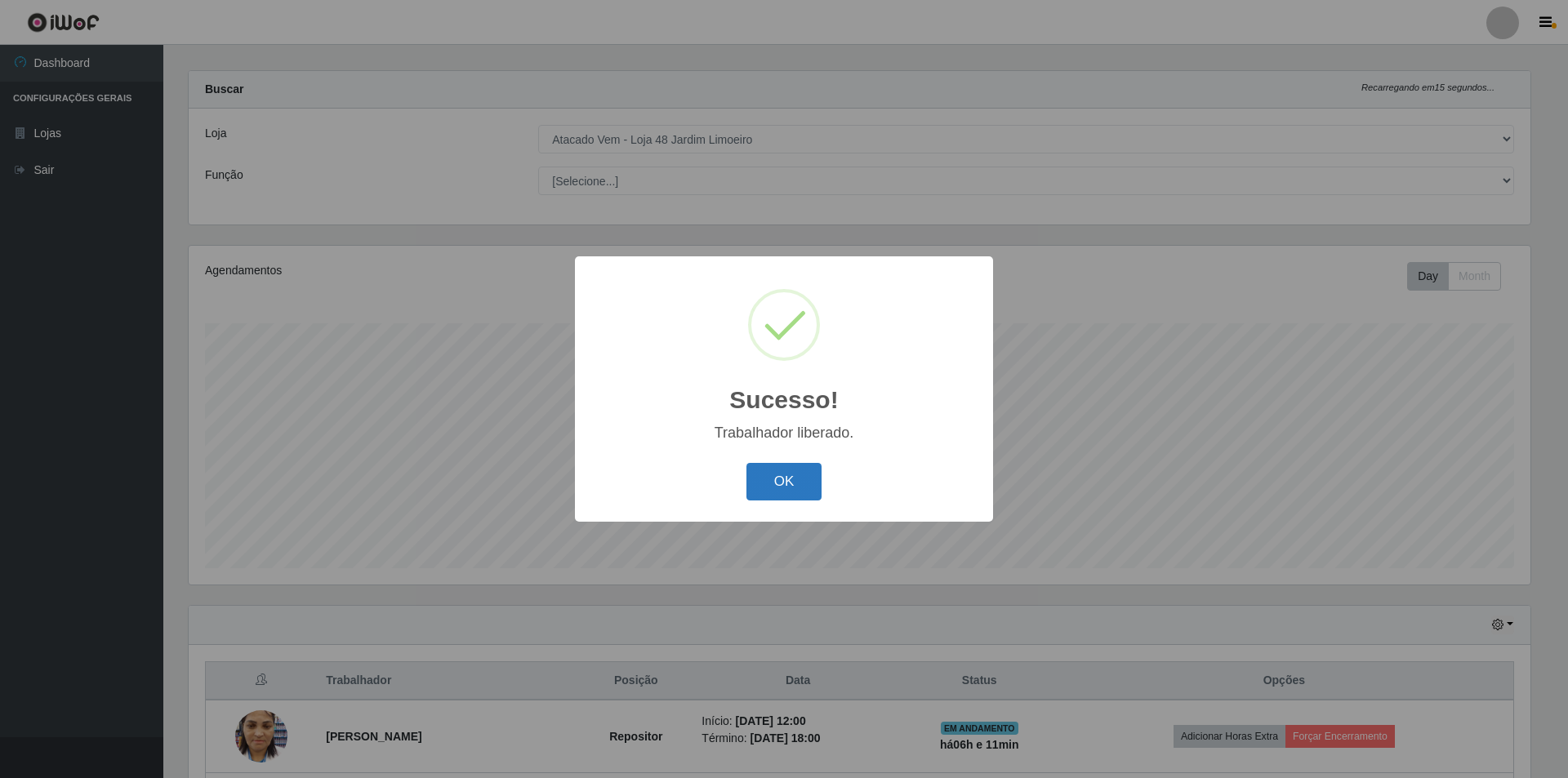
click at [795, 487] on button "OK" at bounding box center [785, 482] width 76 height 38
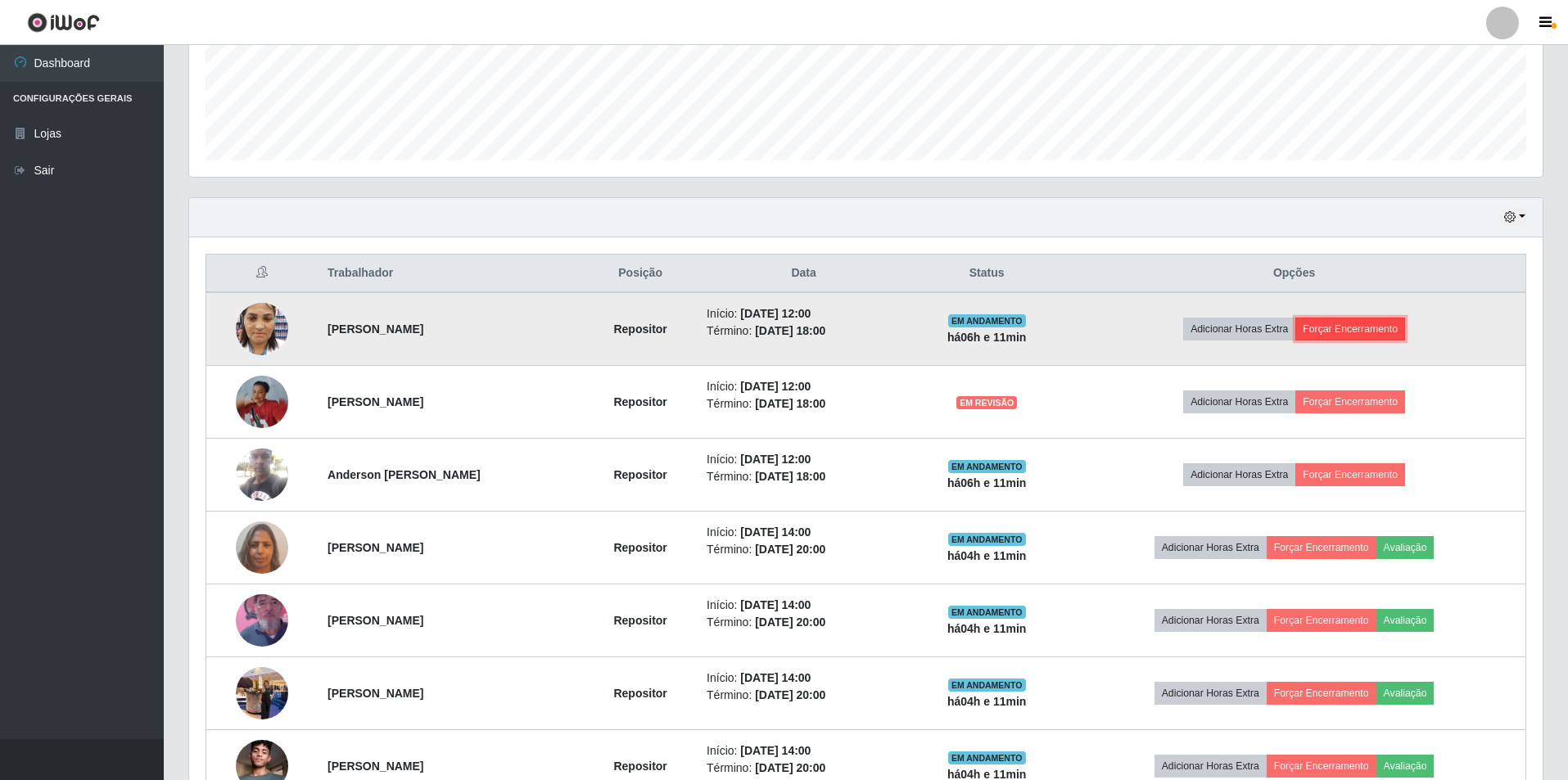
click at [1364, 327] on button "Forçar Encerramento" at bounding box center [1350, 329] width 110 height 23
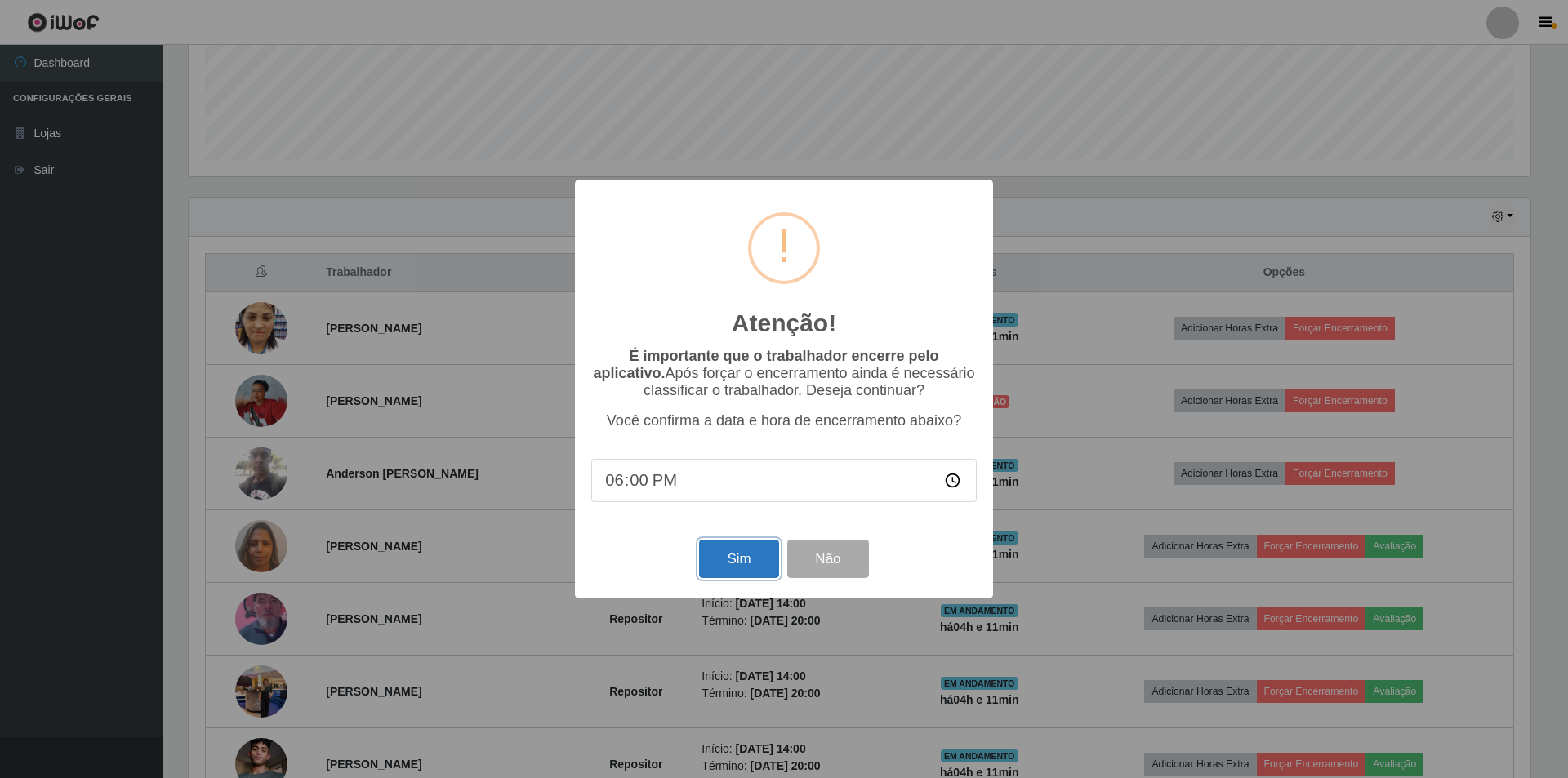
click at [737, 574] on button "Sim" at bounding box center [739, 559] width 79 height 38
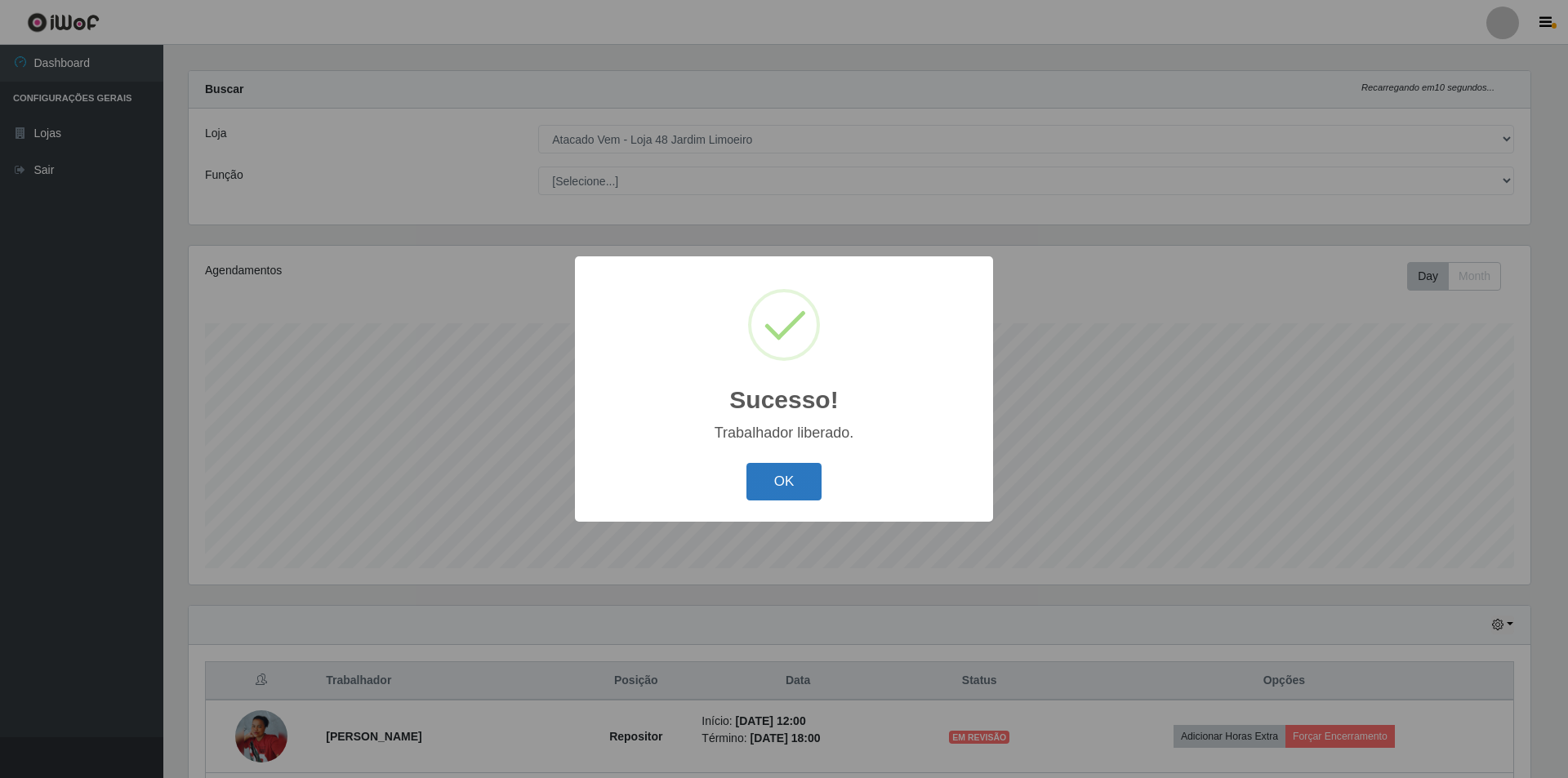
click at [797, 483] on button "OK" at bounding box center [785, 482] width 76 height 38
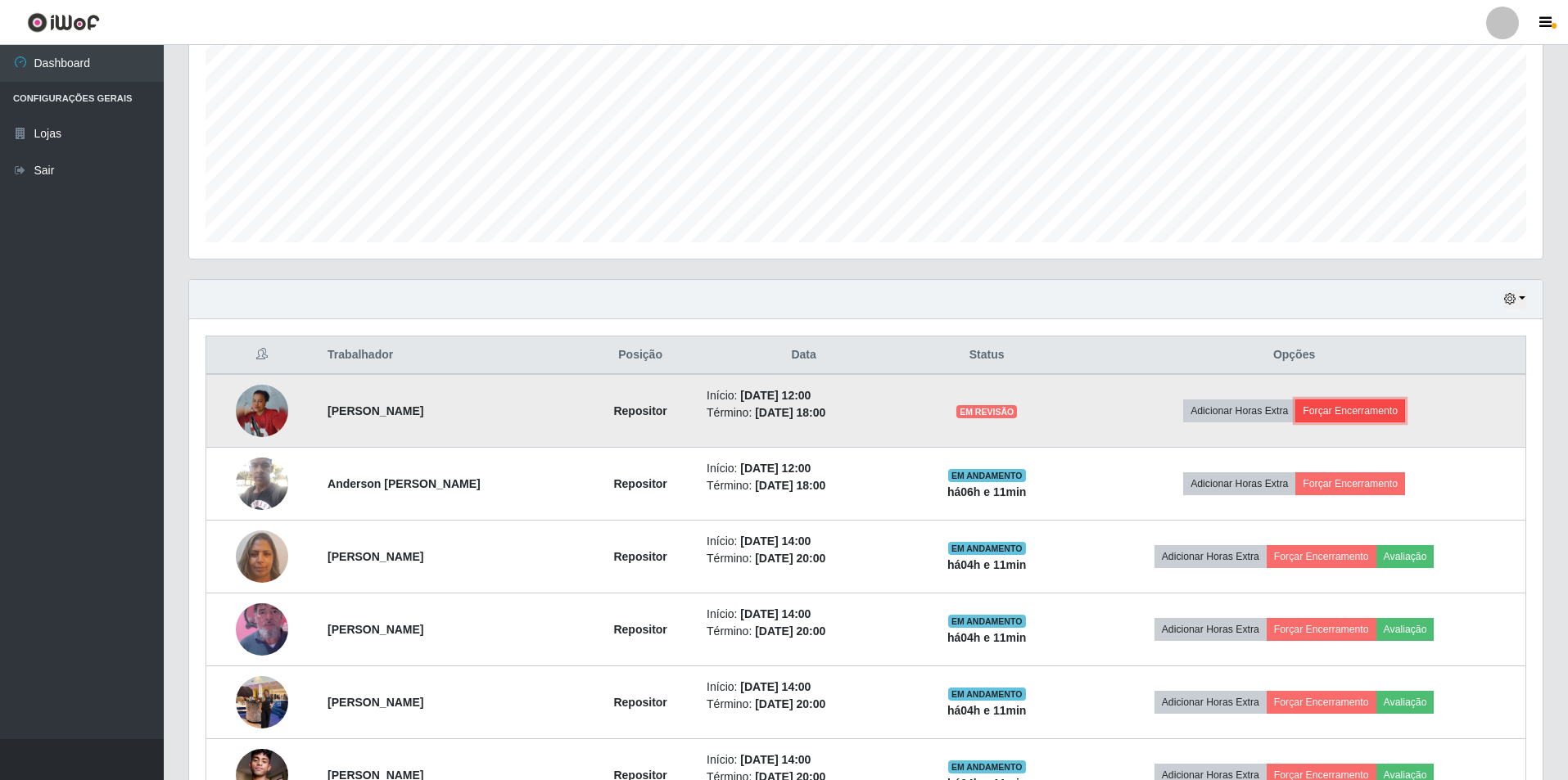
click at [1378, 415] on button "Forçar Encerramento" at bounding box center [1350, 412] width 110 height 23
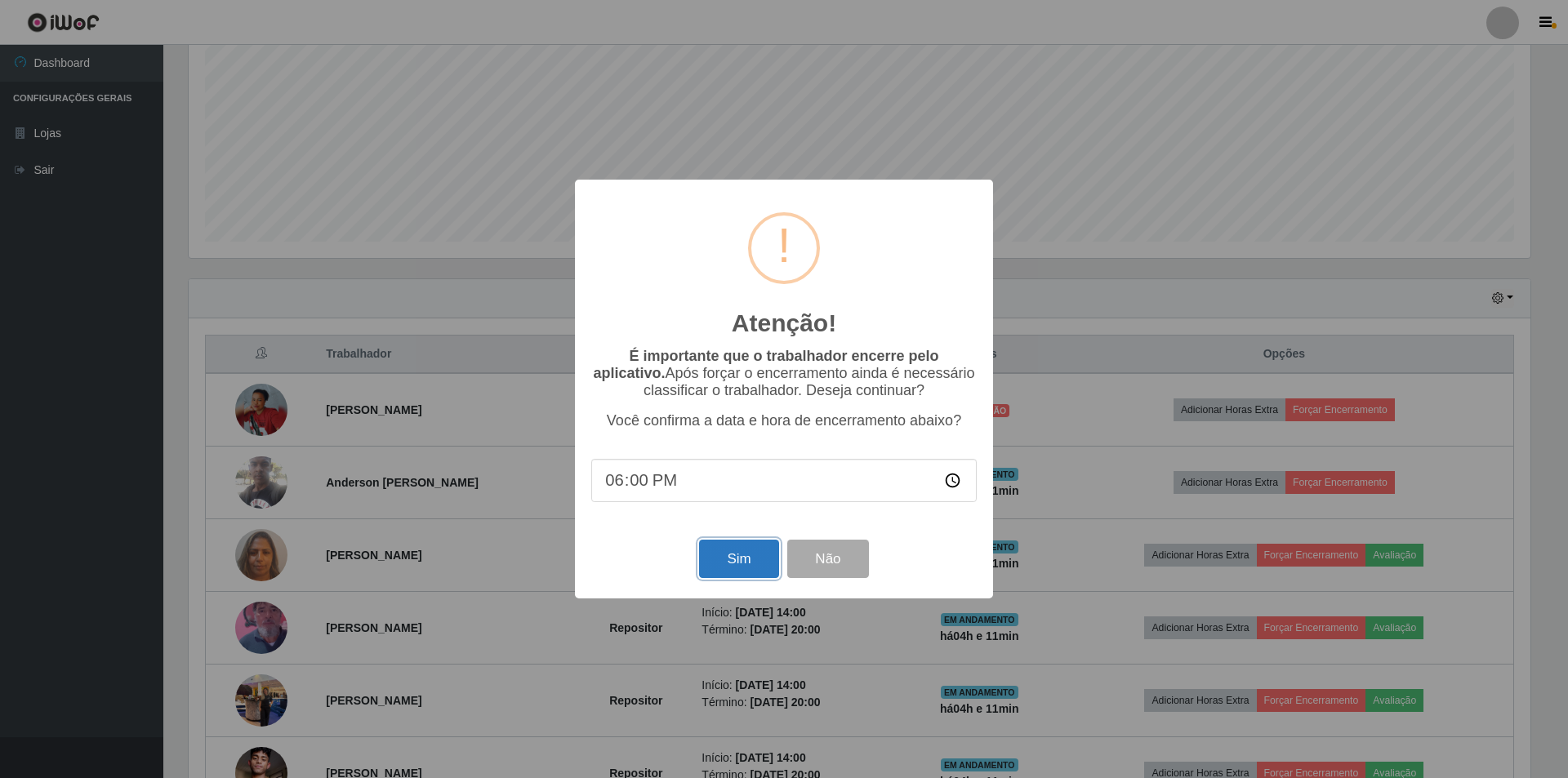
click at [742, 558] on button "Sim" at bounding box center [739, 559] width 79 height 38
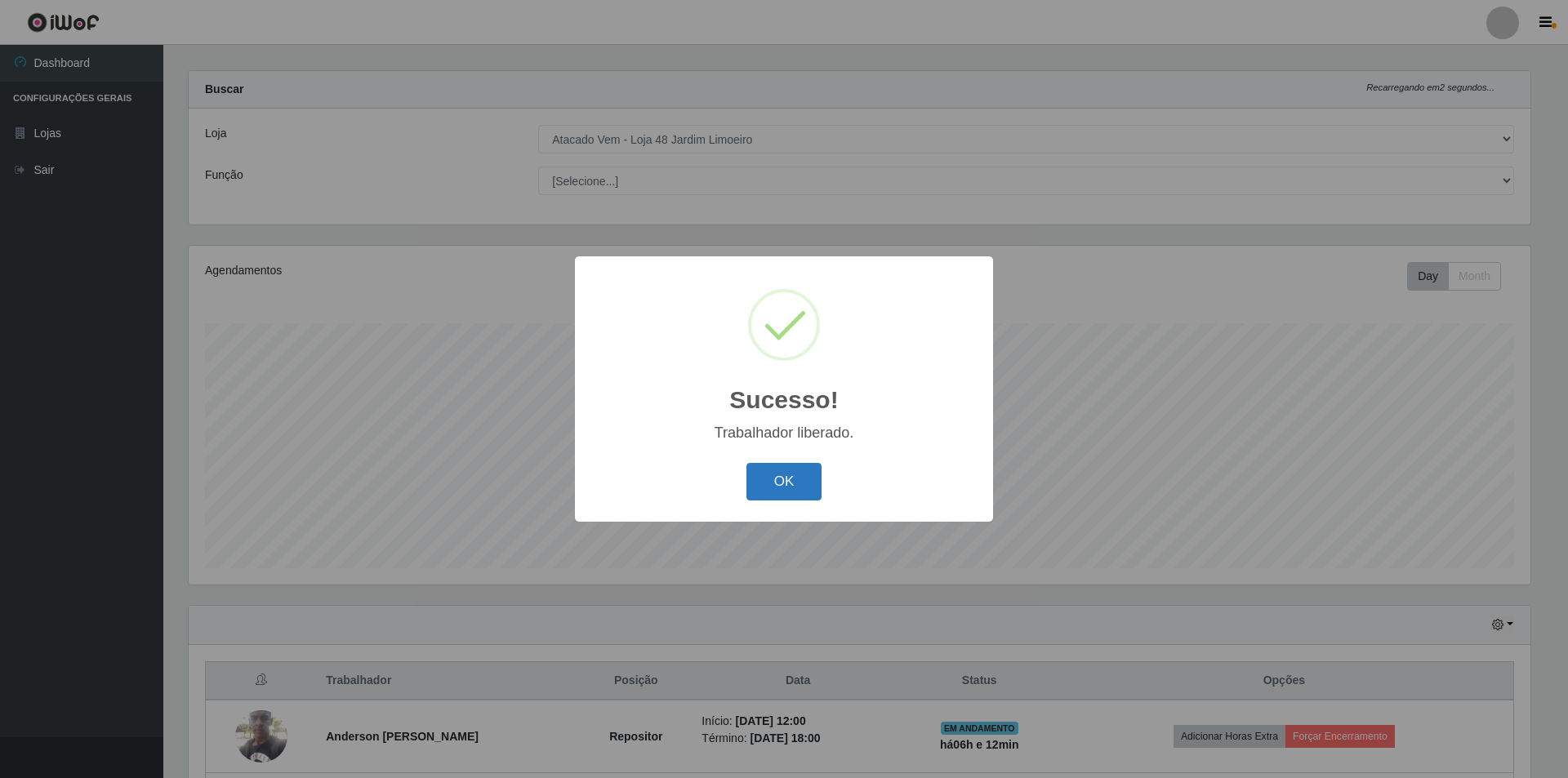
click at [784, 487] on button "OK" at bounding box center [785, 482] width 76 height 38
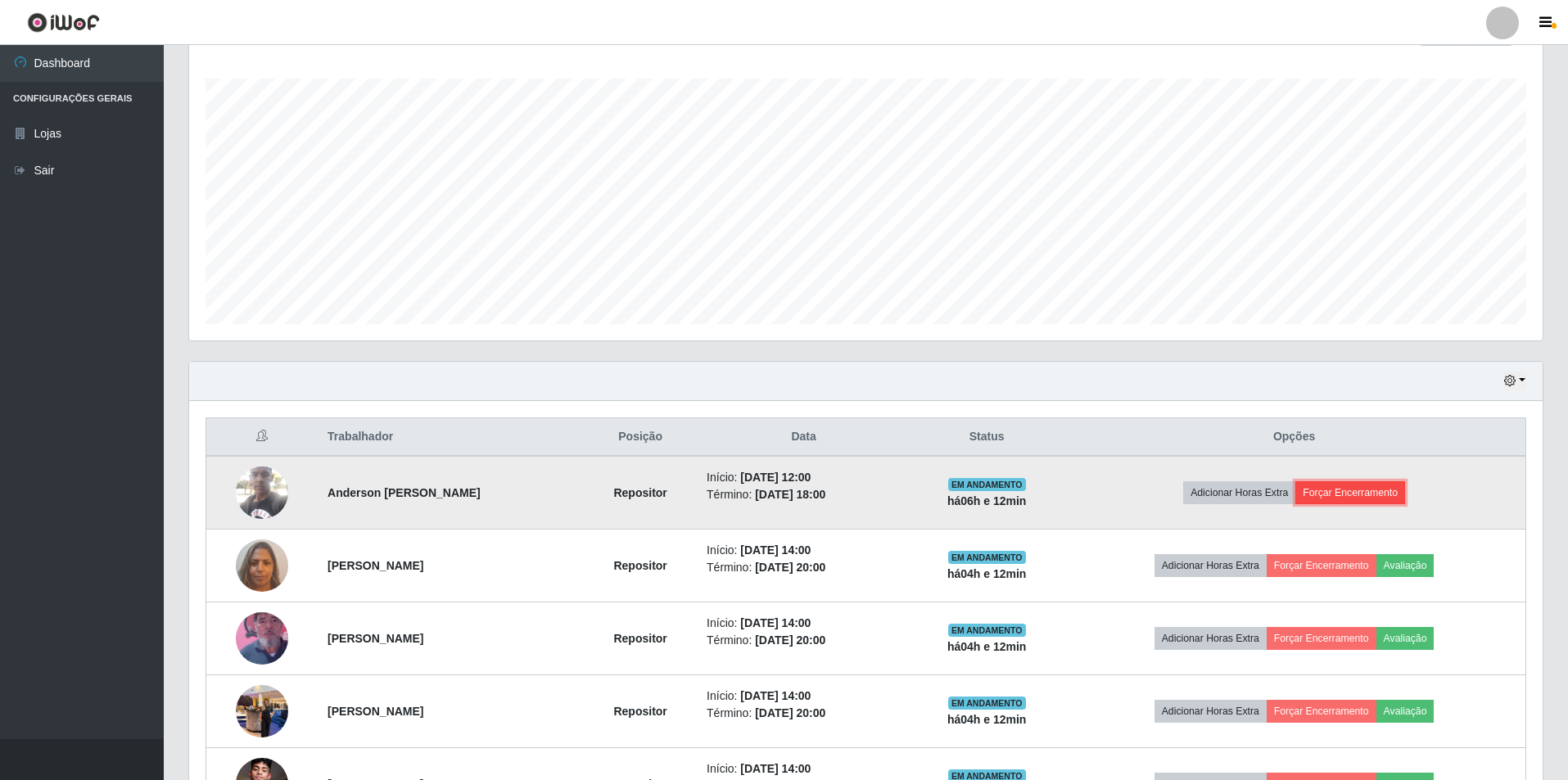
click at [1358, 488] on button "Forçar Encerramento" at bounding box center [1350, 493] width 110 height 23
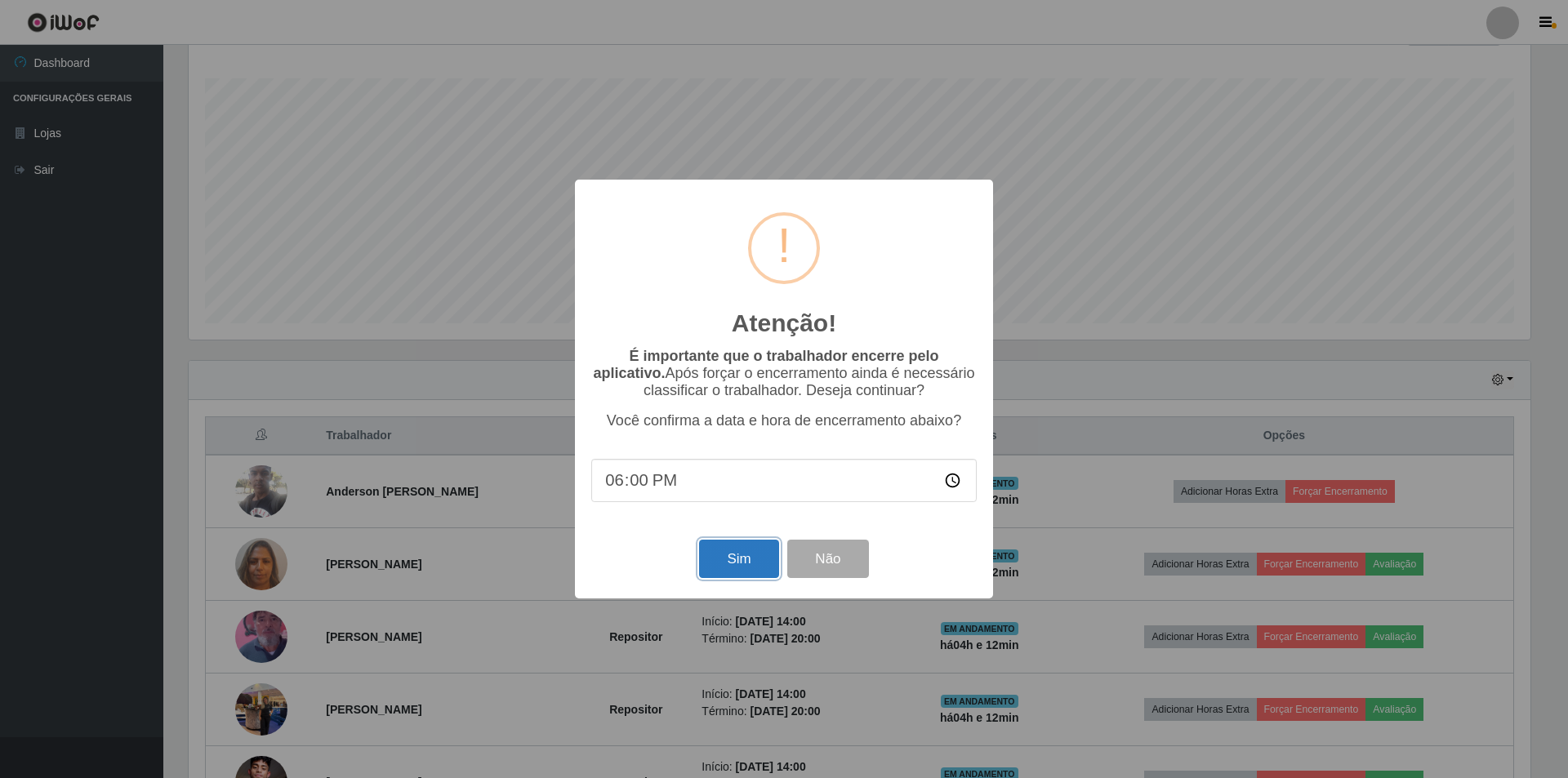
click at [730, 563] on button "Sim" at bounding box center [739, 559] width 79 height 38
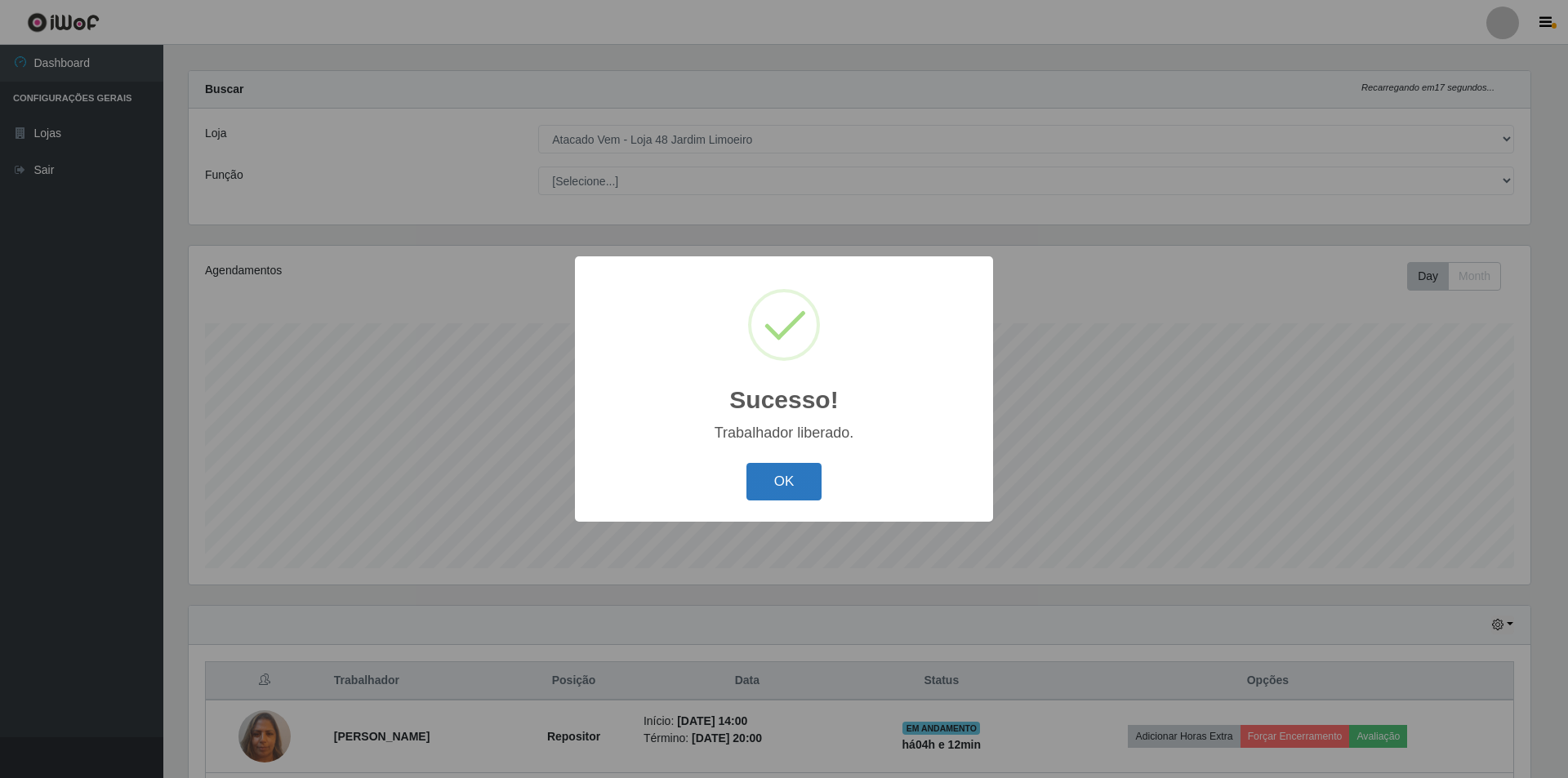
click at [777, 472] on button "OK" at bounding box center [785, 482] width 76 height 38
